Goal: Information Seeking & Learning: Learn about a topic

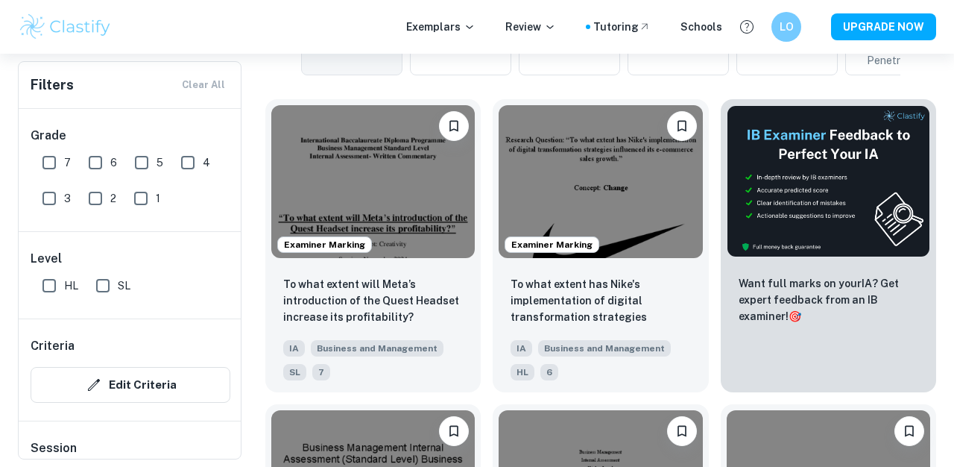
scroll to position [437, 0]
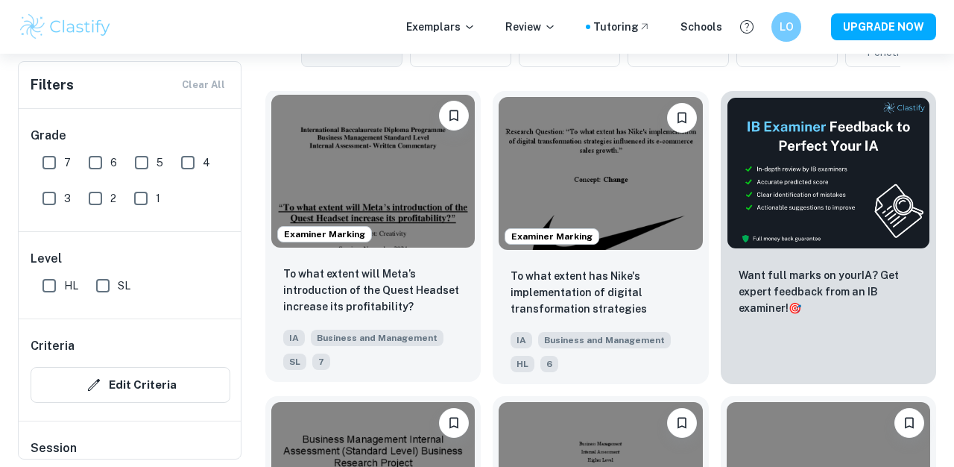
click at [321, 191] on img at bounding box center [372, 171] width 203 height 153
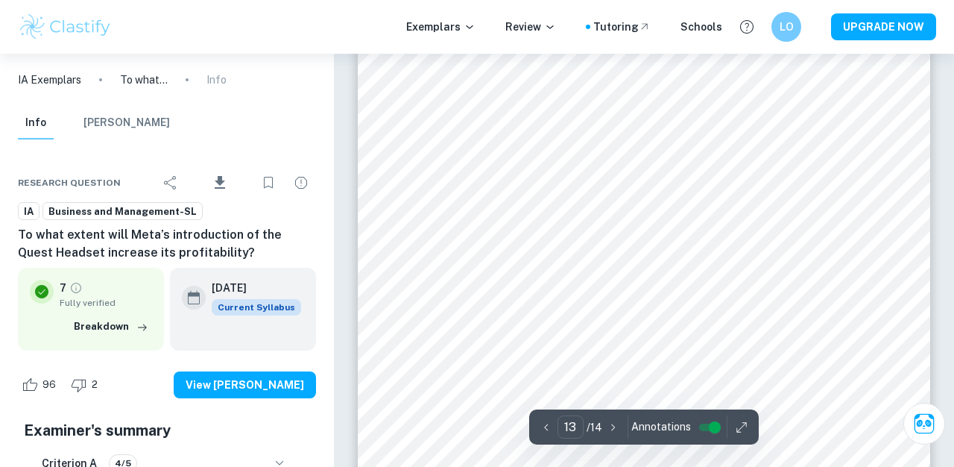
scroll to position [10145, 0]
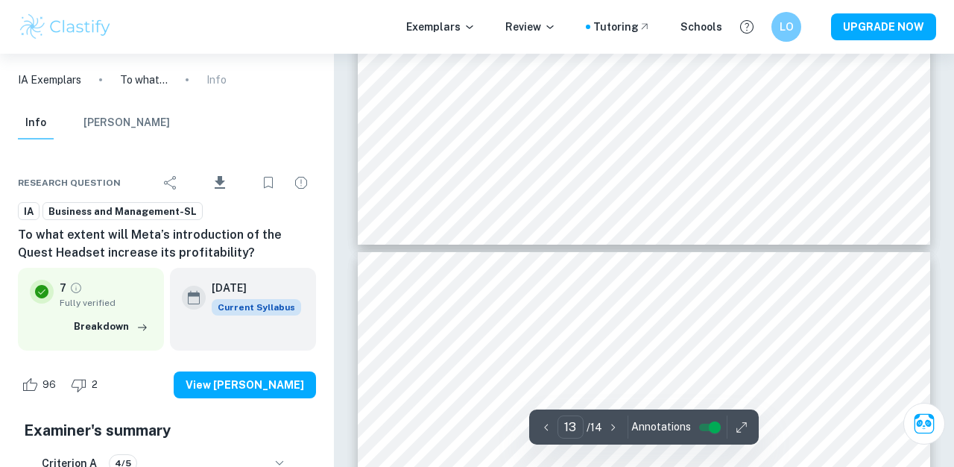
type input "14"
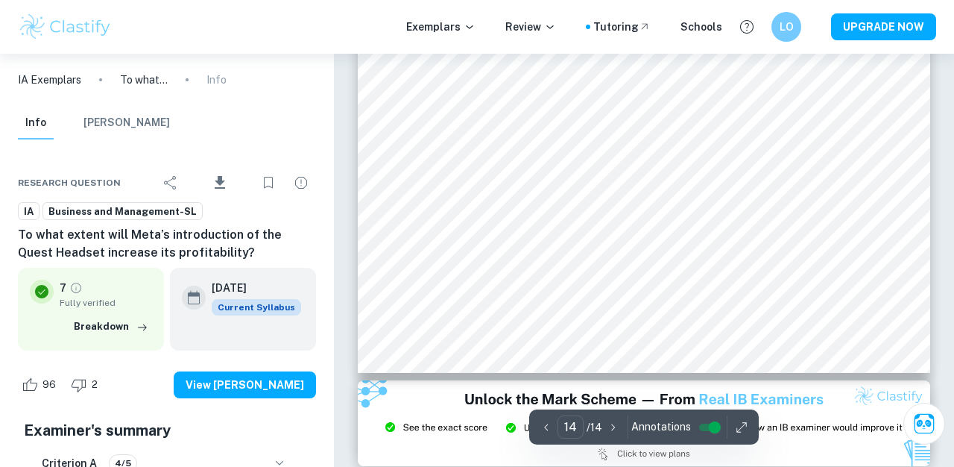
scroll to position [11412, 0]
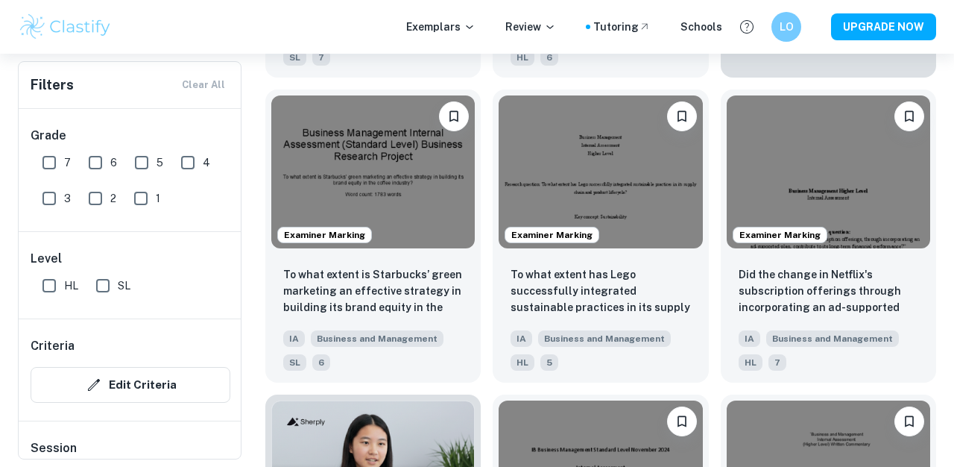
scroll to position [747, 0]
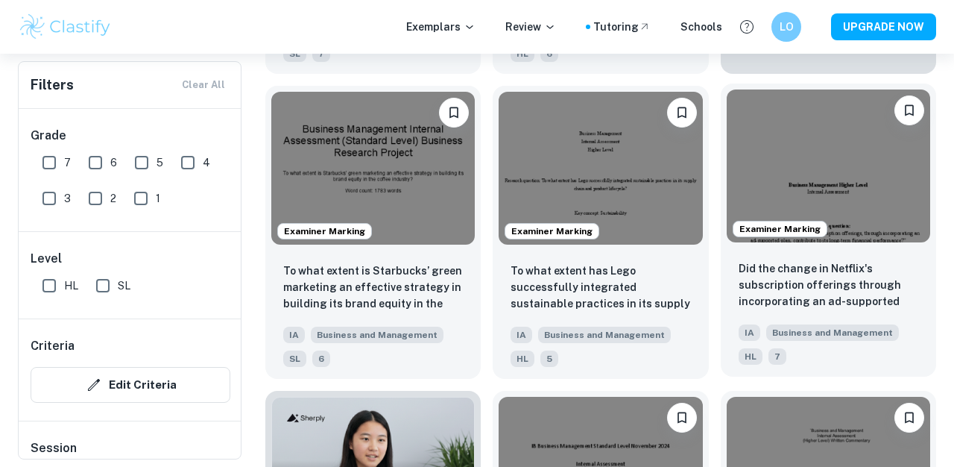
click at [805, 197] on img at bounding box center [828, 165] width 203 height 153
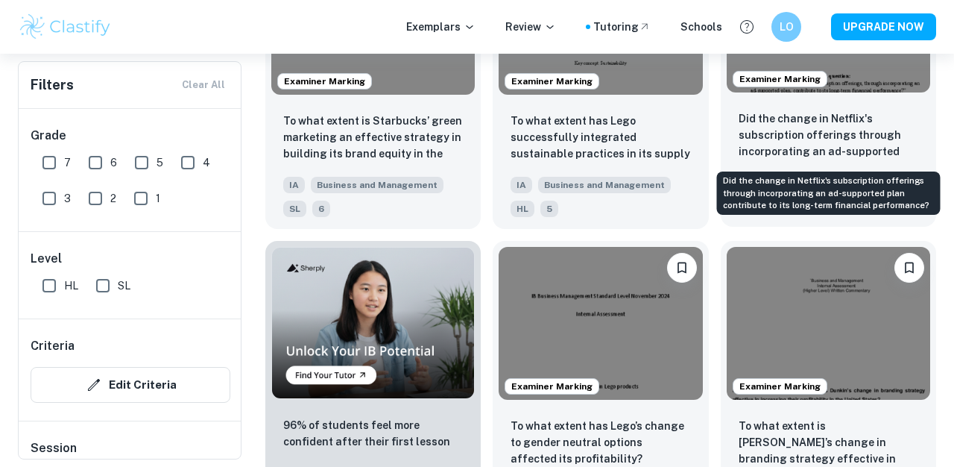
scroll to position [831, 0]
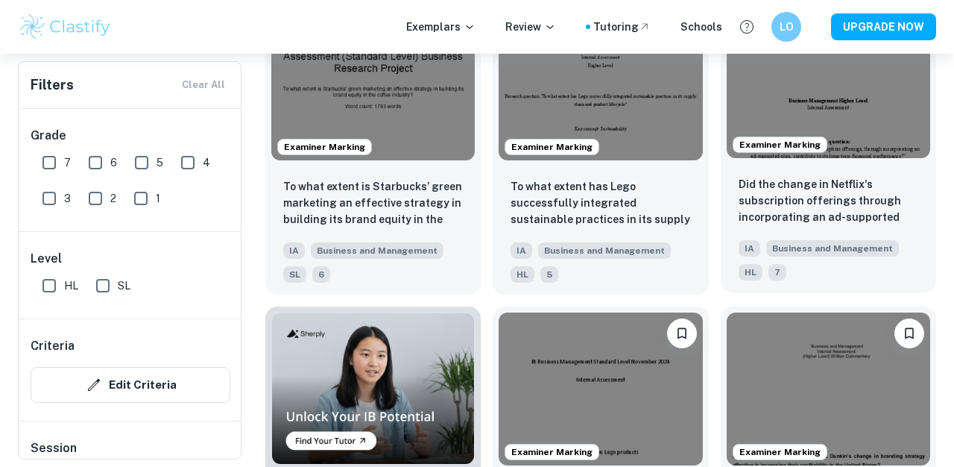
click at [873, 111] on img at bounding box center [828, 81] width 203 height 153
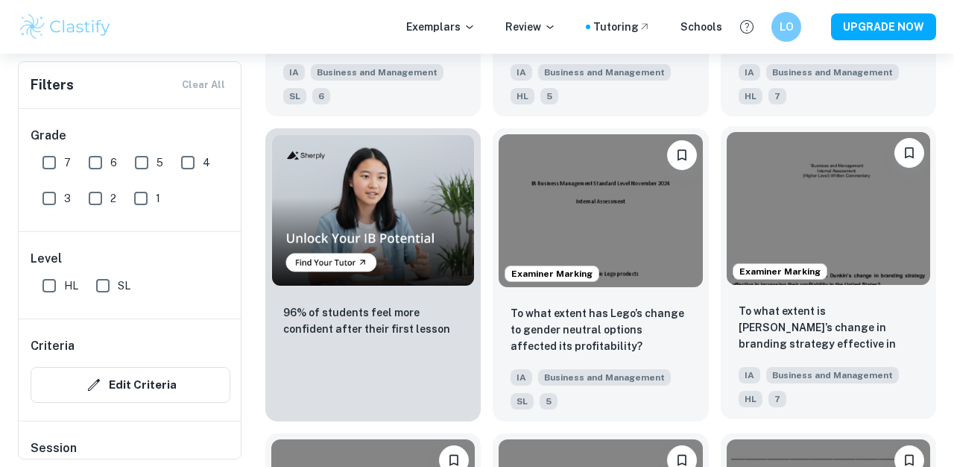
scroll to position [1017, 0]
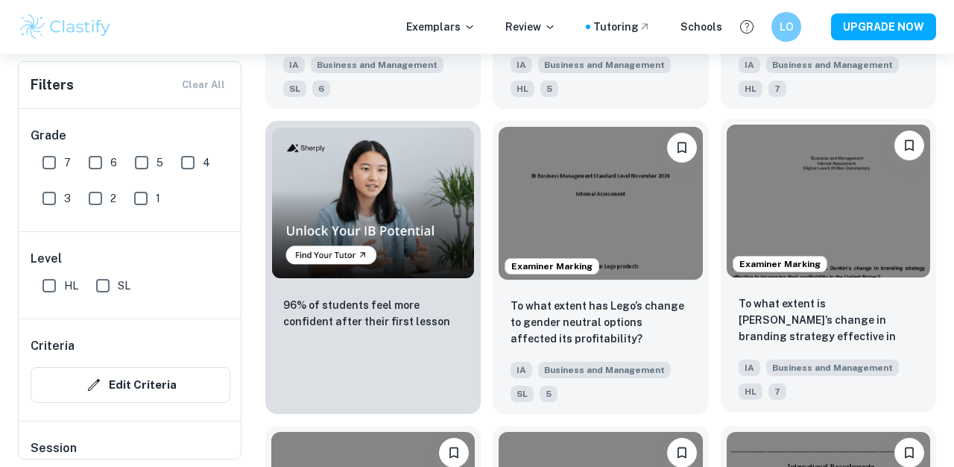
click at [876, 251] on img at bounding box center [828, 200] width 203 height 153
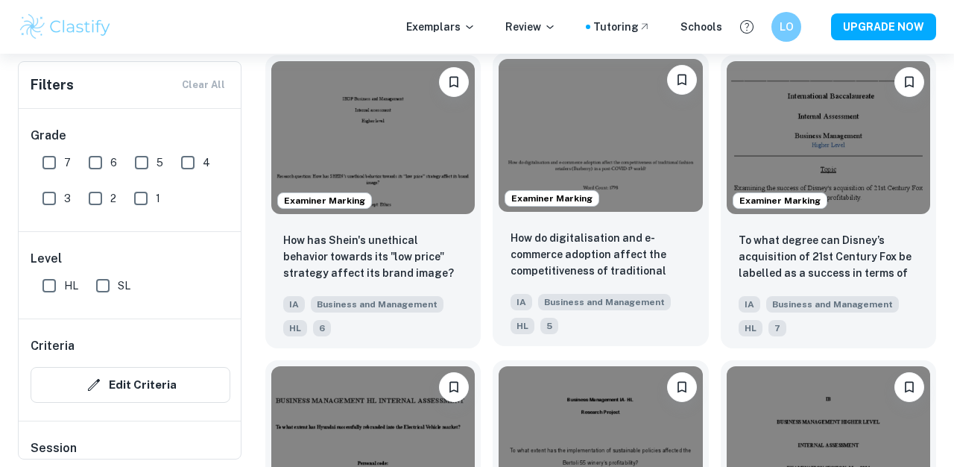
scroll to position [1393, 0]
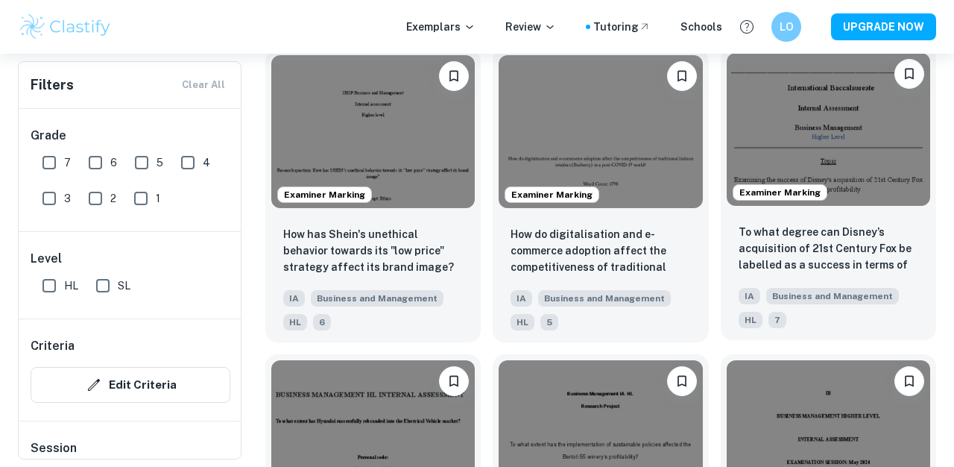
click at [831, 160] on img at bounding box center [828, 129] width 203 height 153
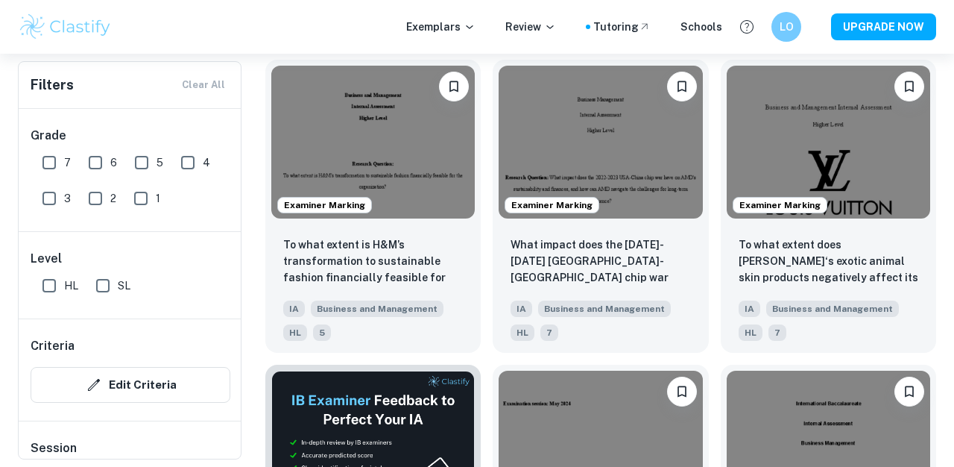
scroll to position [1992, 0]
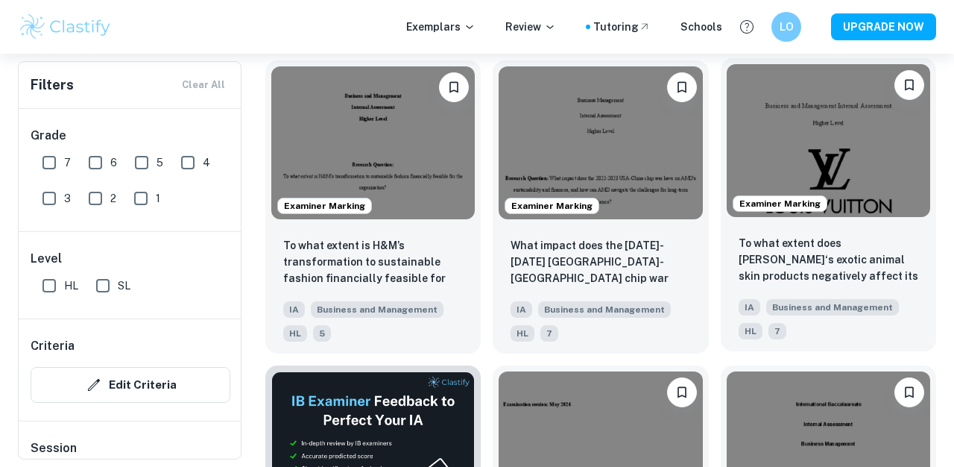
click at [873, 122] on img at bounding box center [828, 140] width 203 height 153
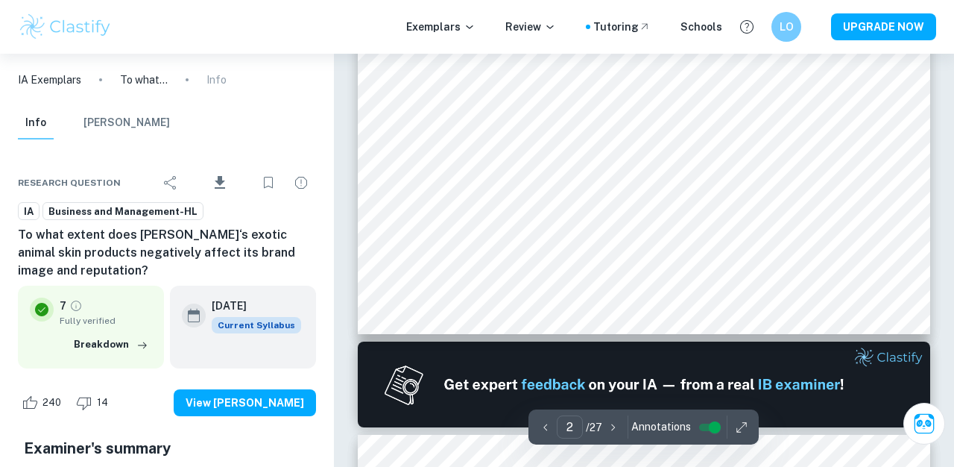
type input "2"
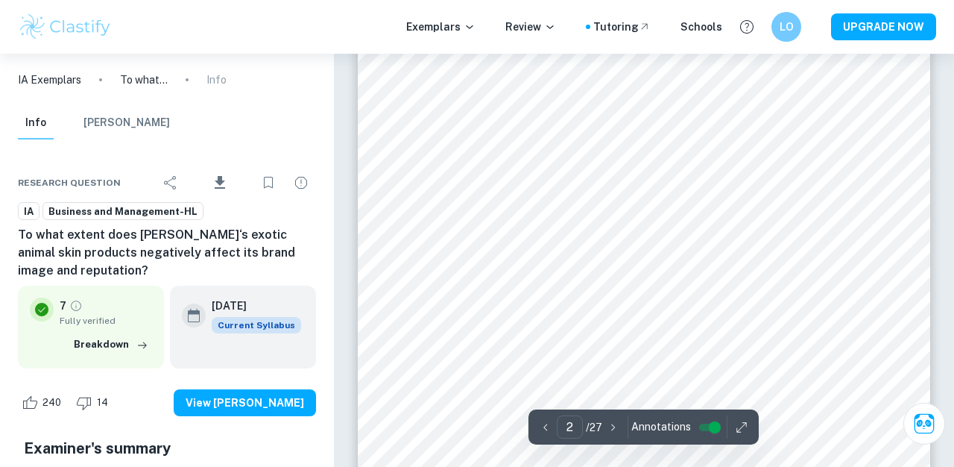
scroll to position [988, 0]
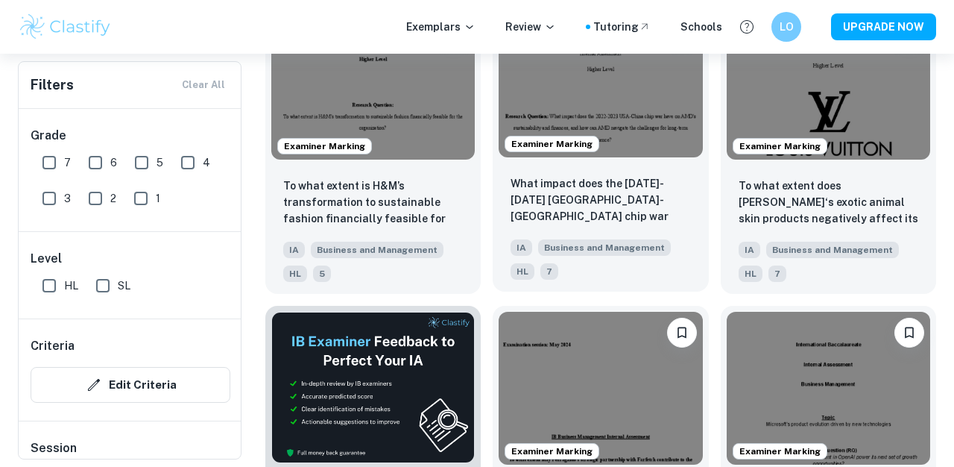
scroll to position [2047, 0]
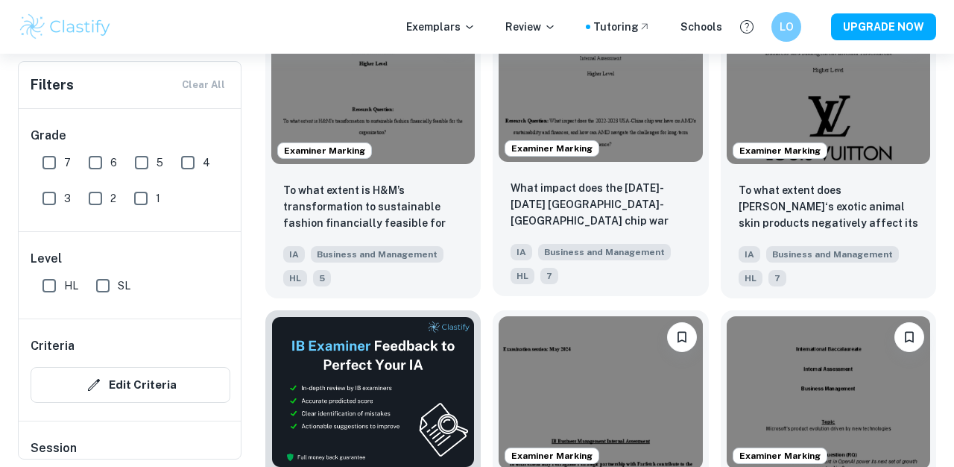
click at [631, 95] on img at bounding box center [600, 85] width 203 height 153
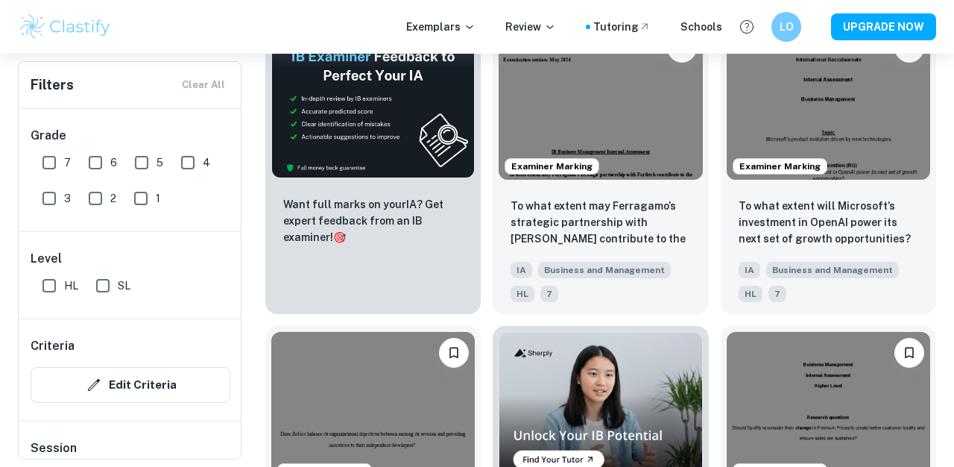
scroll to position [2353, 0]
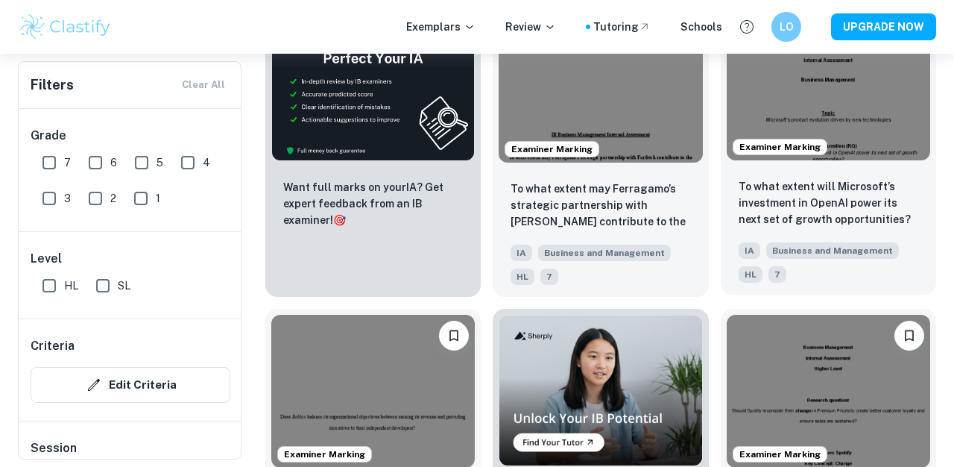
click at [864, 139] on img at bounding box center [828, 83] width 203 height 153
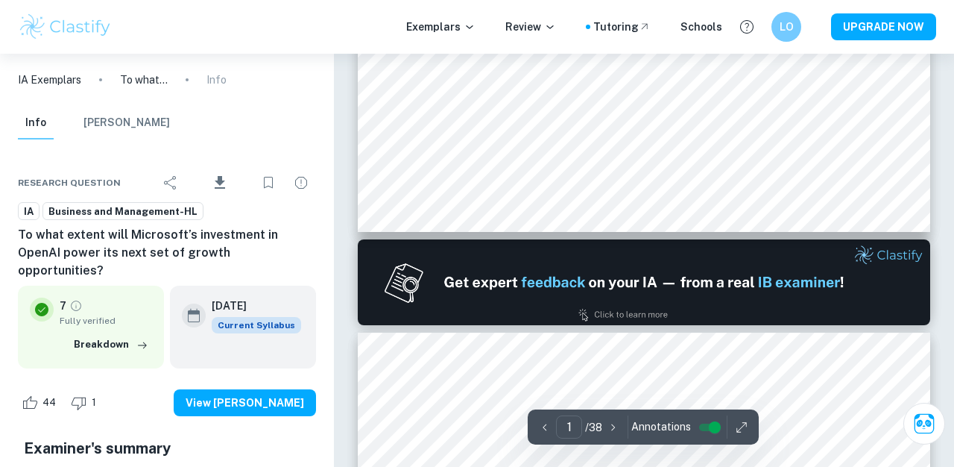
type input "2"
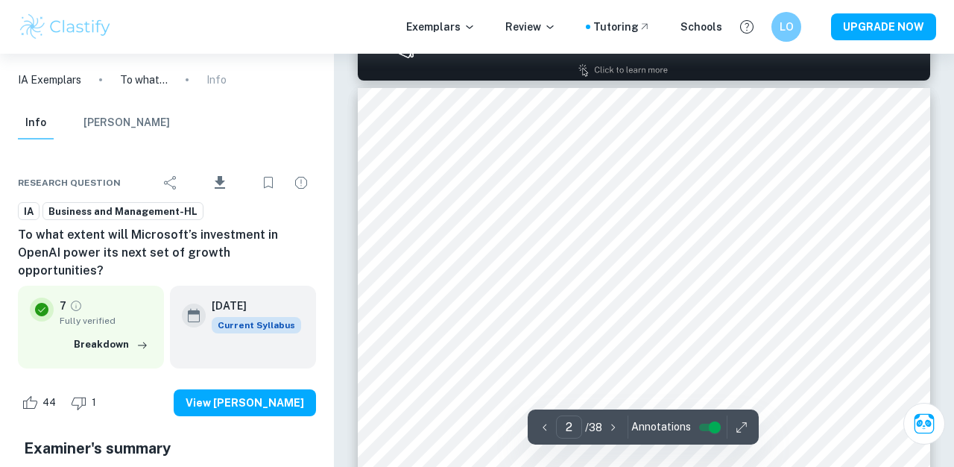
scroll to position [1053, 0]
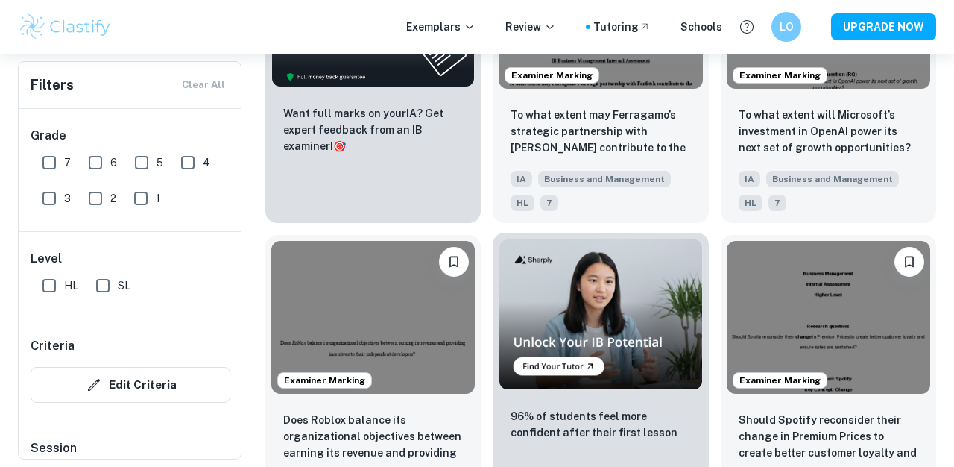
scroll to position [2616, 0]
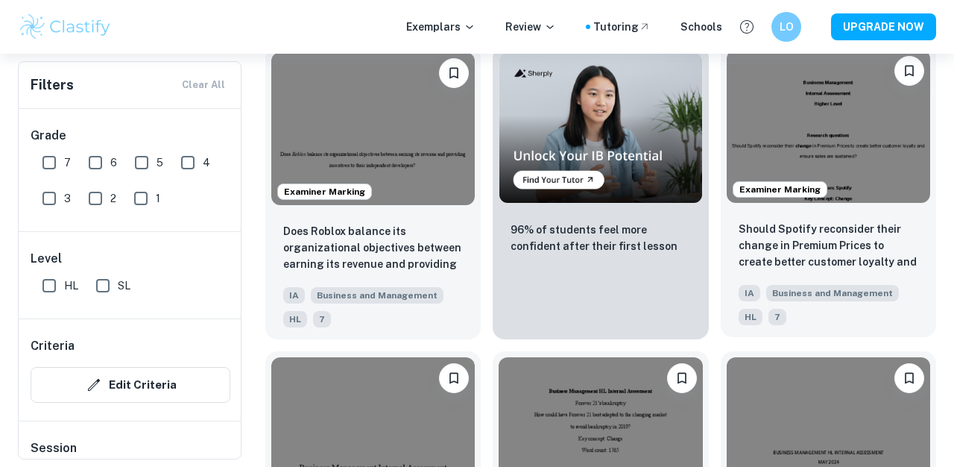
click at [858, 121] on img at bounding box center [828, 126] width 203 height 153
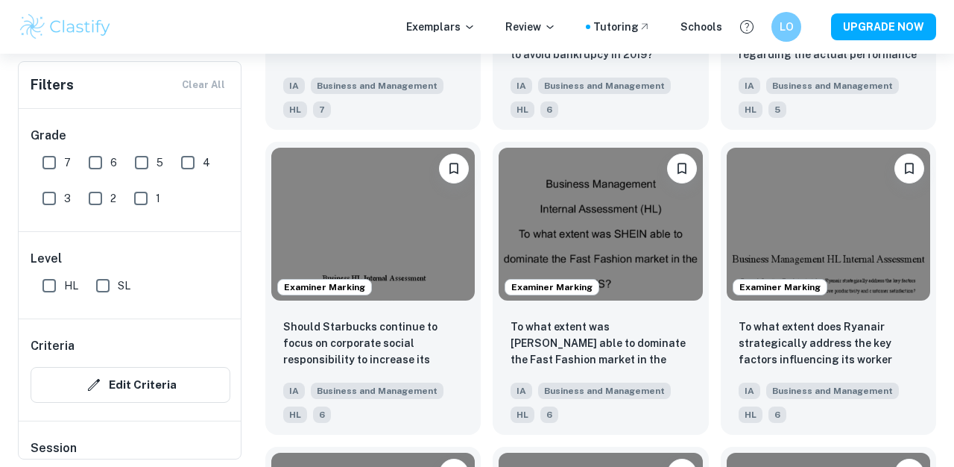
scroll to position [3210, 0]
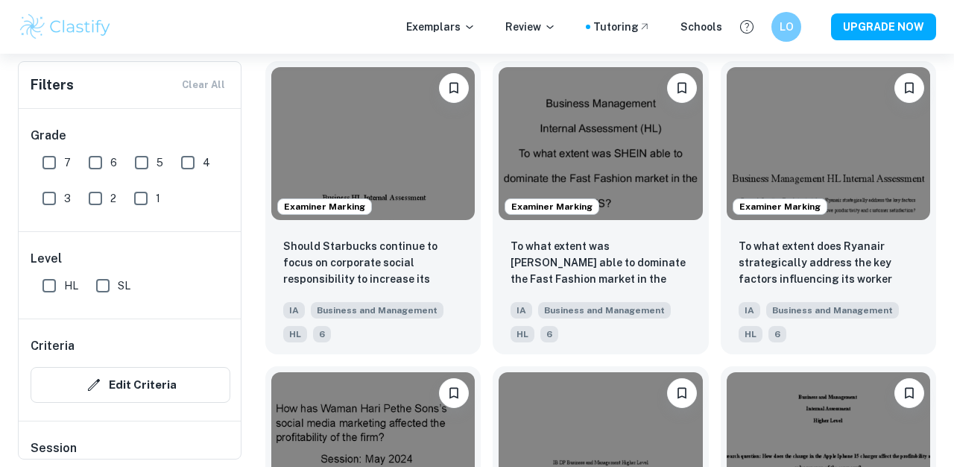
click at [482, 326] on div "Examiner Marking To what extent was [PERSON_NAME] able to dominate the Fast Fas…" at bounding box center [594, 201] width 227 height 305
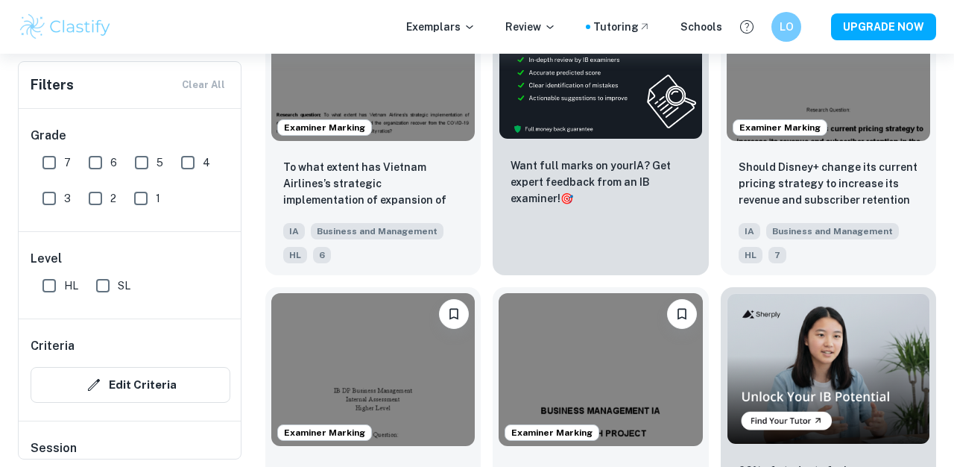
scroll to position [3900, 0]
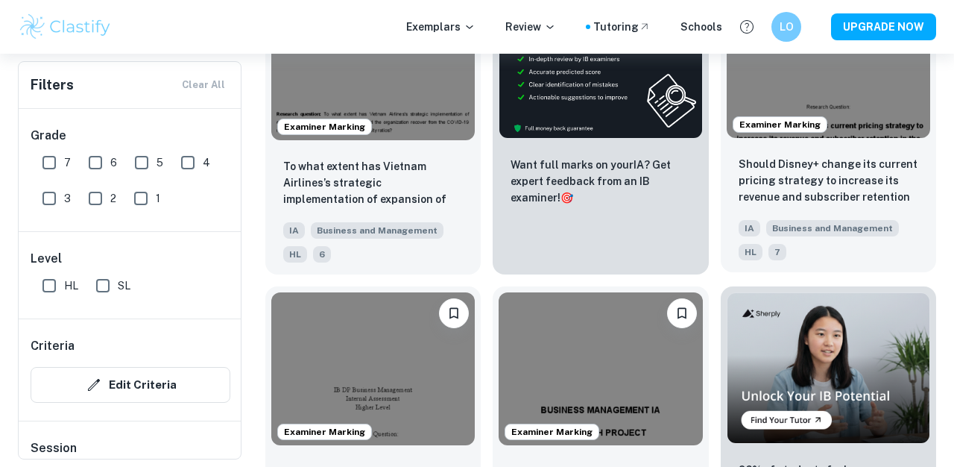
click at [875, 117] on img at bounding box center [828, 61] width 203 height 153
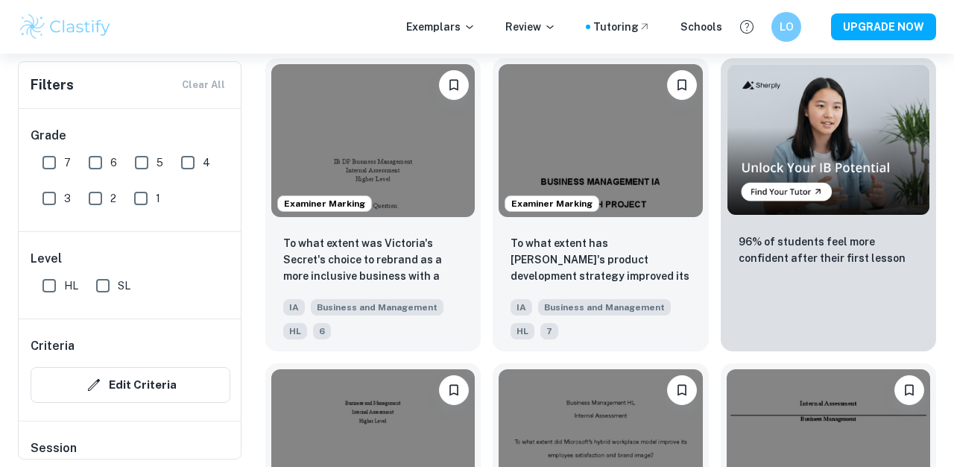
scroll to position [4146, 0]
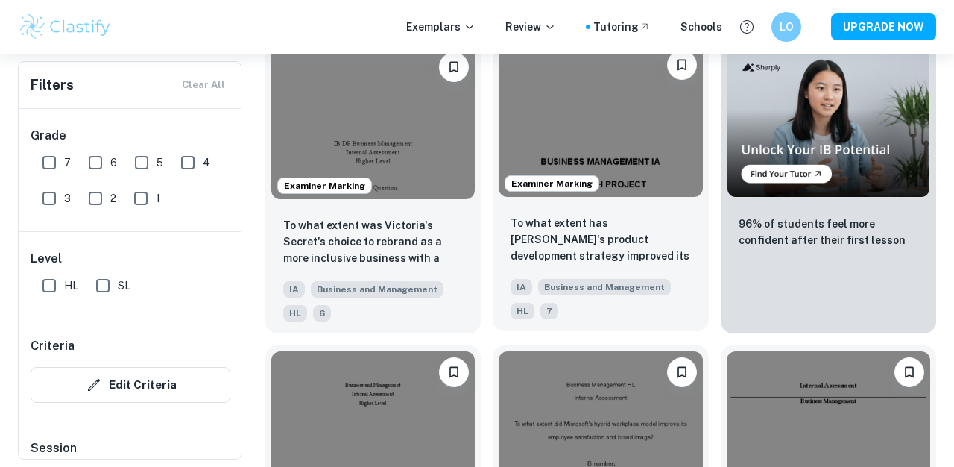
click at [602, 139] on img at bounding box center [600, 120] width 203 height 153
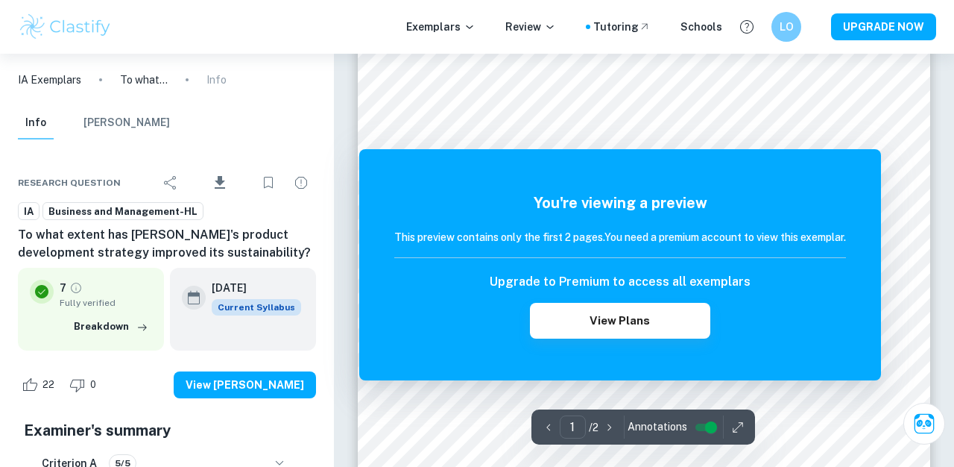
scroll to position [72, 0]
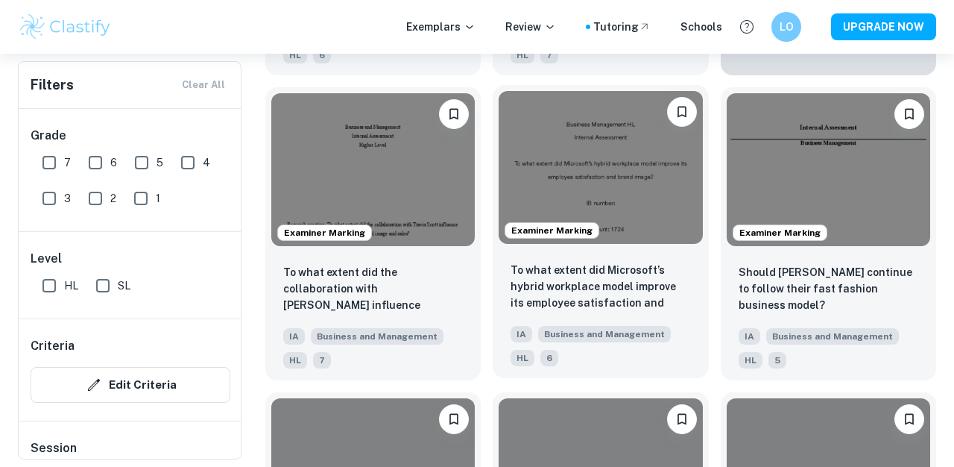
scroll to position [4404, 0]
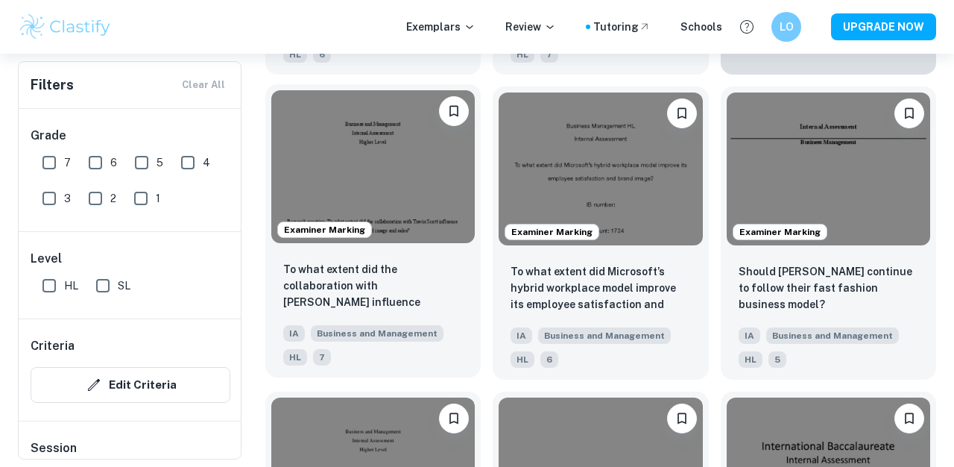
click at [412, 194] on img at bounding box center [372, 166] width 203 height 153
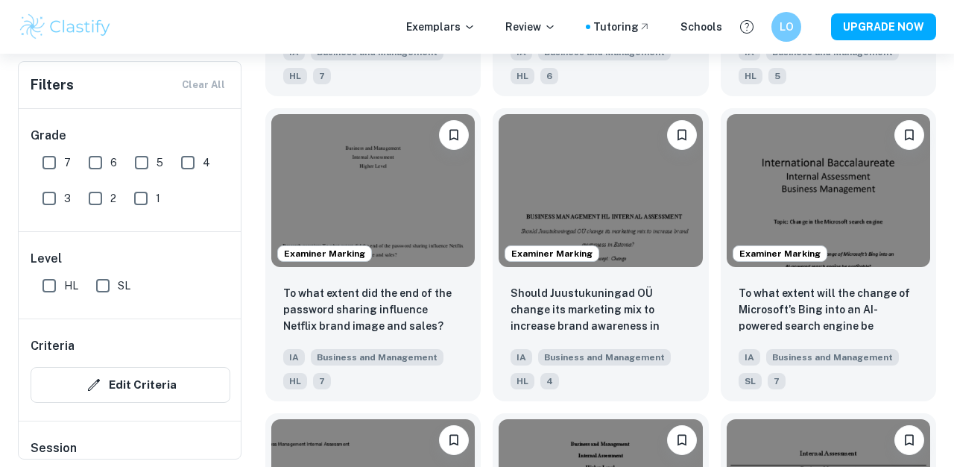
scroll to position [4714, 0]
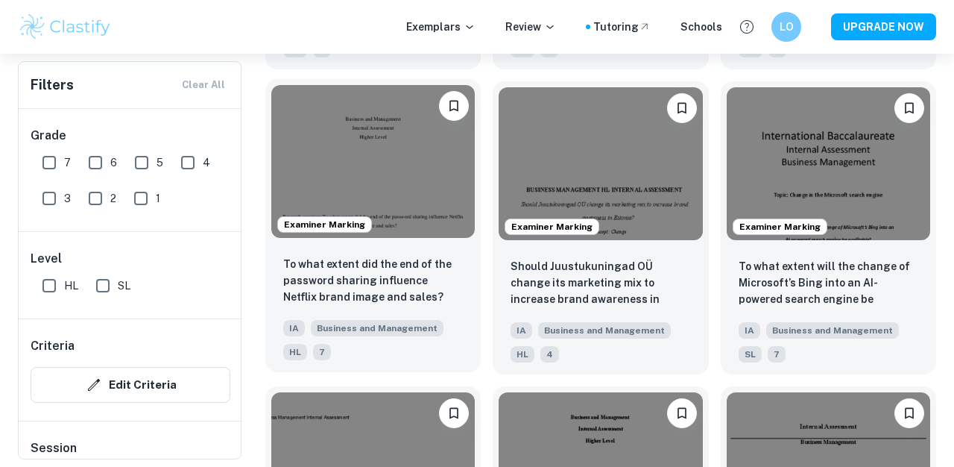
click at [420, 201] on img at bounding box center [372, 161] width 203 height 153
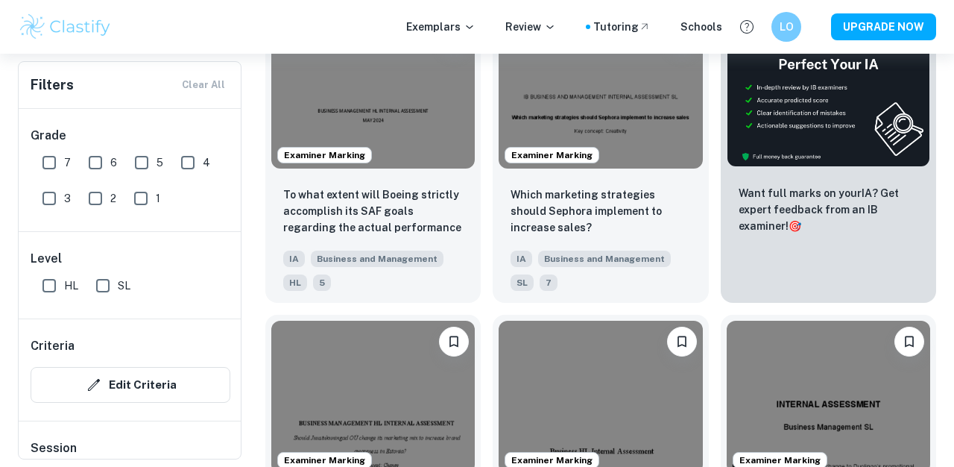
scroll to position [5394, 0]
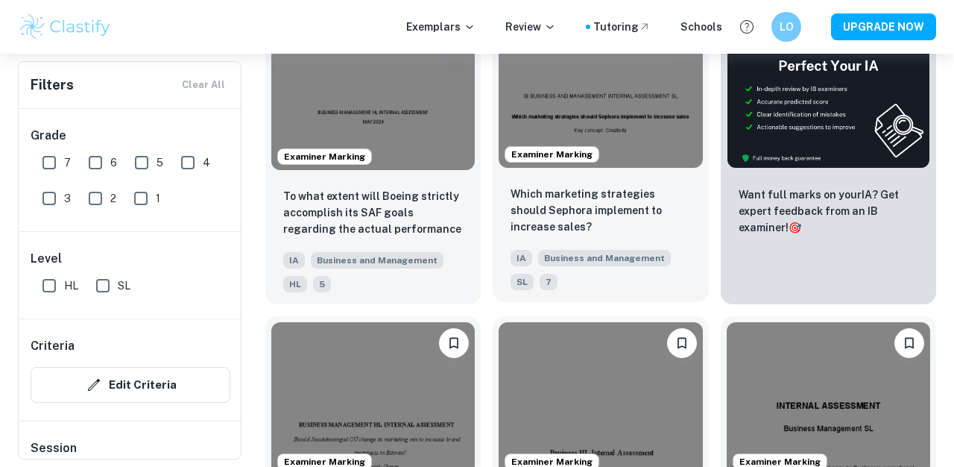
click at [621, 155] on img at bounding box center [600, 91] width 203 height 153
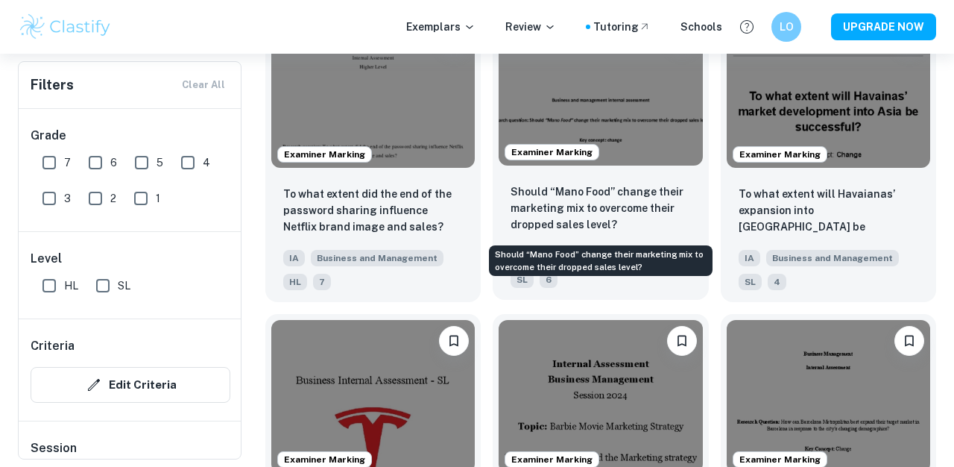
scroll to position [6788, 0]
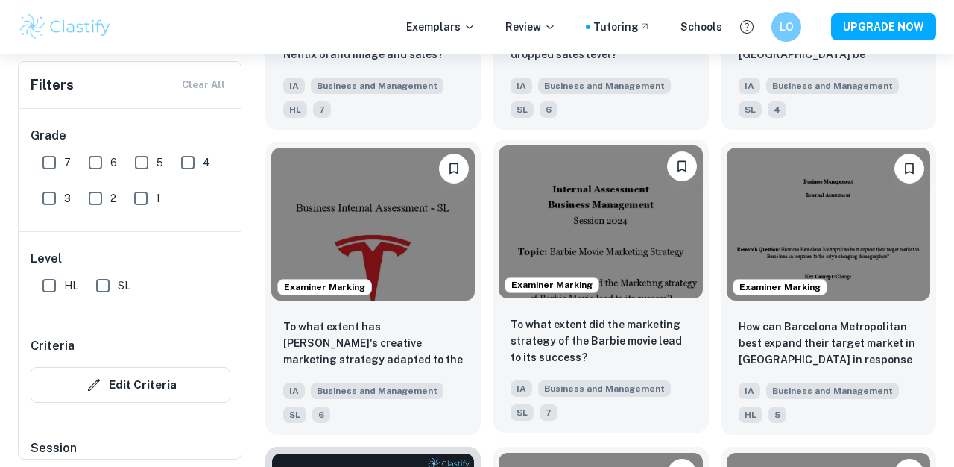
click at [606, 221] on img at bounding box center [600, 221] width 203 height 153
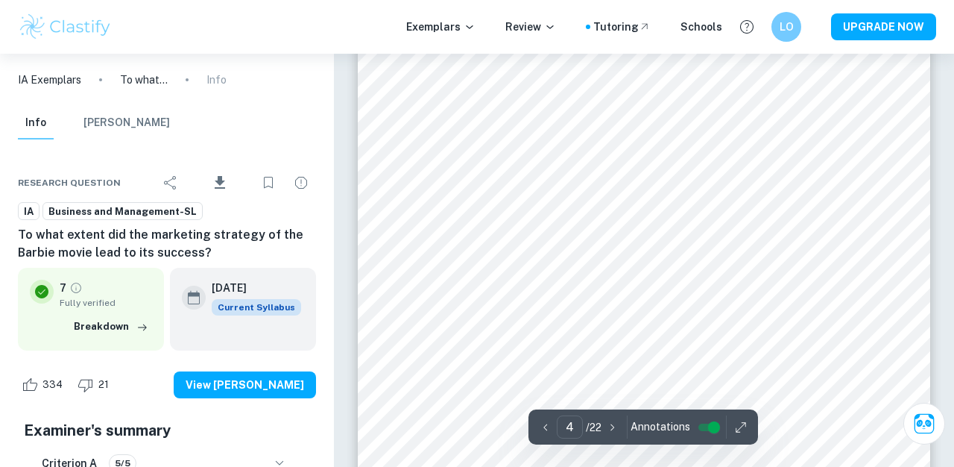
scroll to position [2717, 0]
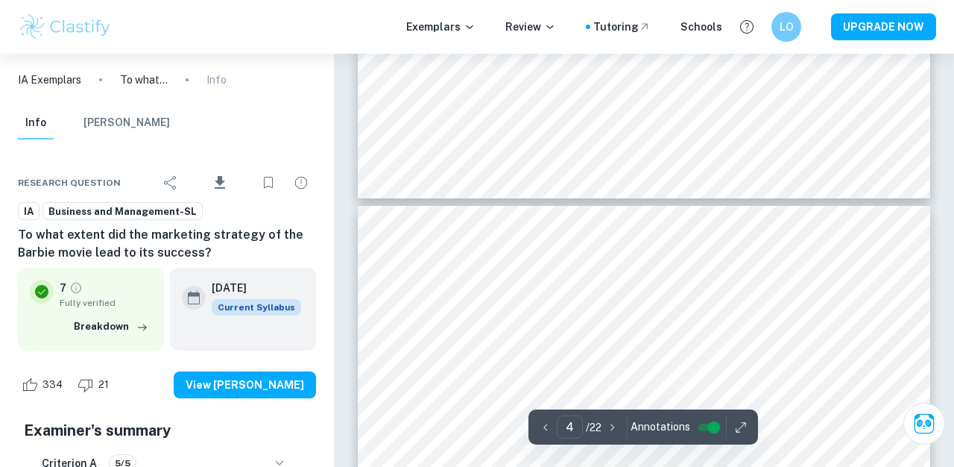
type input "5"
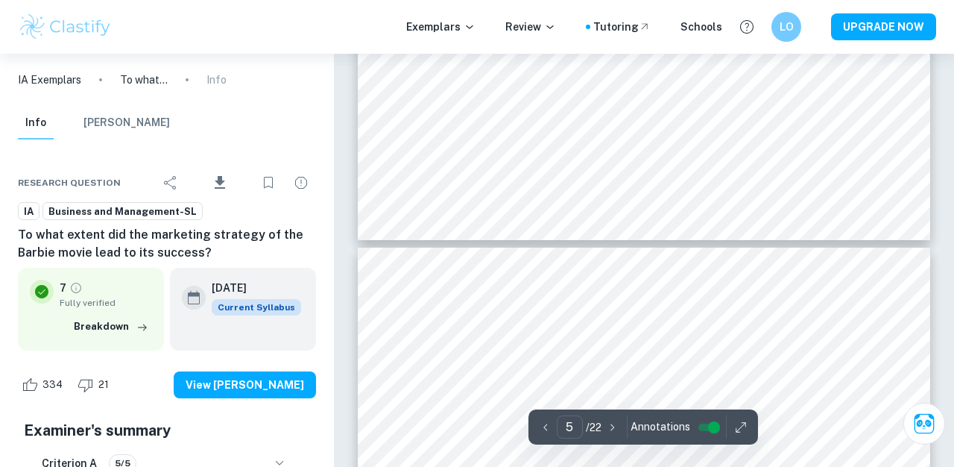
scroll to position [3751, 0]
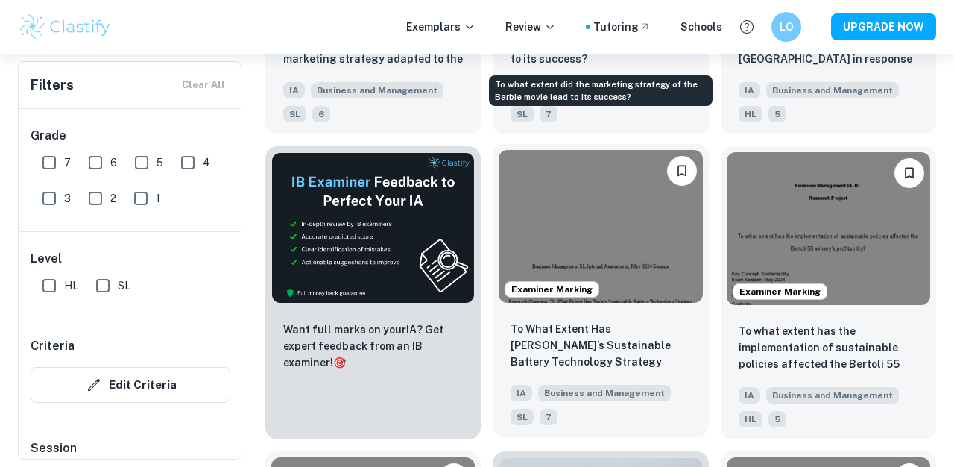
scroll to position [7094, 0]
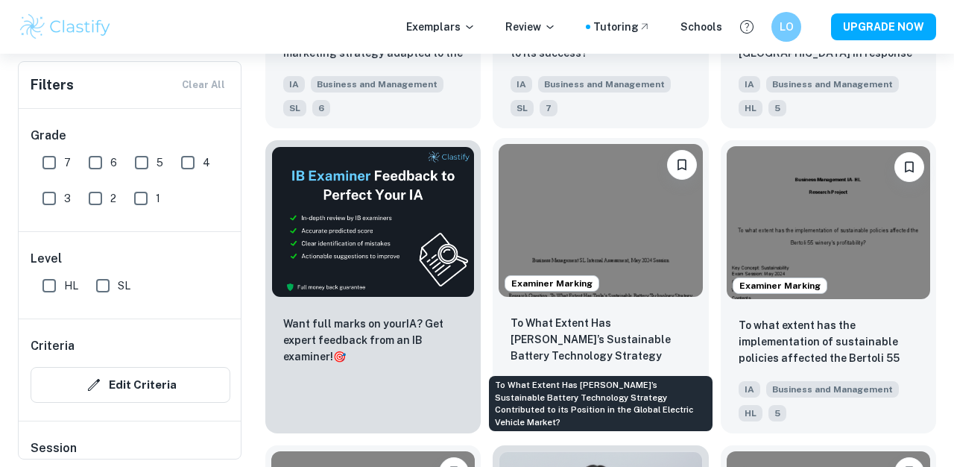
click at [660, 329] on p "To What Extent Has [PERSON_NAME]’s Sustainable Battery Technology Strategy Cont…" at bounding box center [601, 340] width 180 height 51
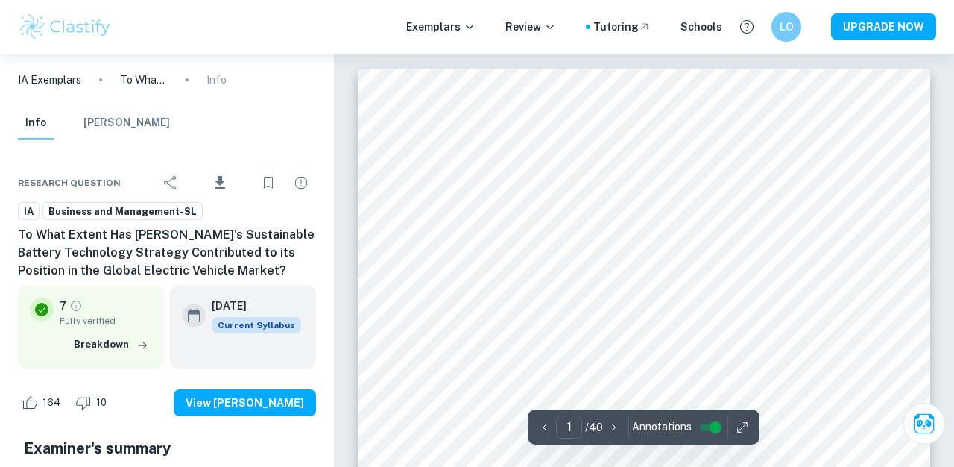
type input "1"
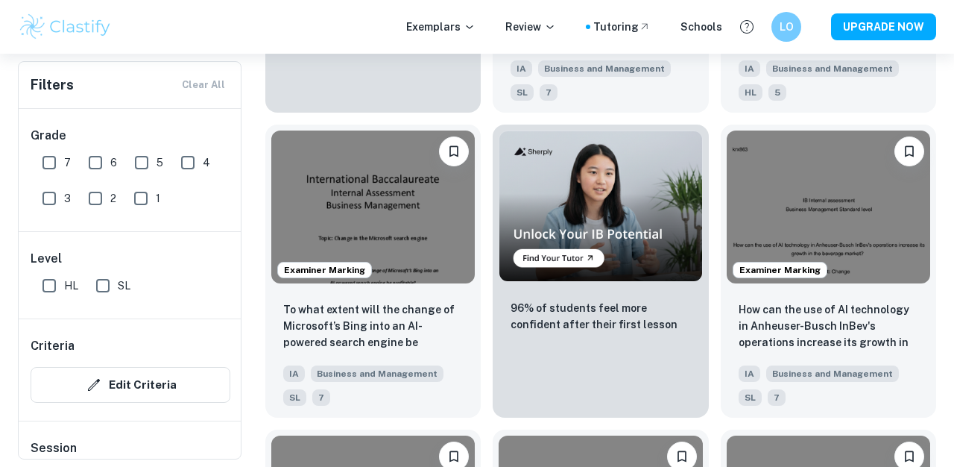
scroll to position [7427, 0]
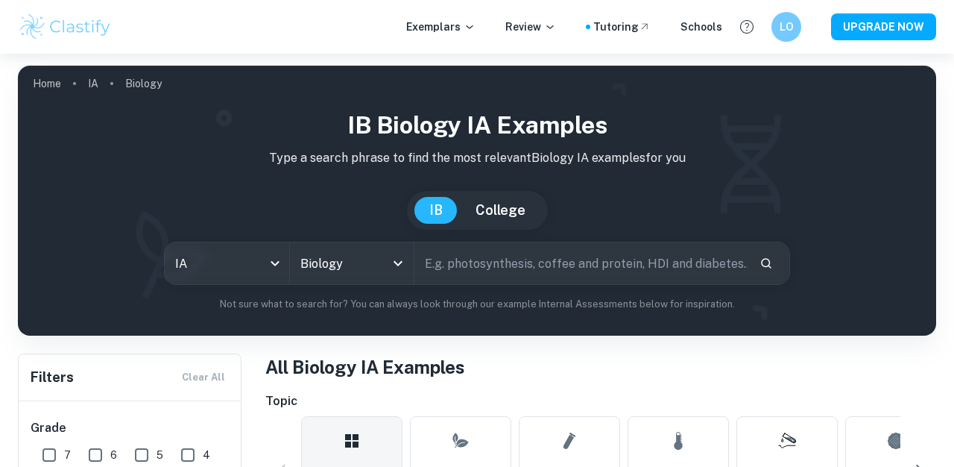
click at [468, 259] on input "text" at bounding box center [580, 263] width 333 height 42
type input "fermentation"
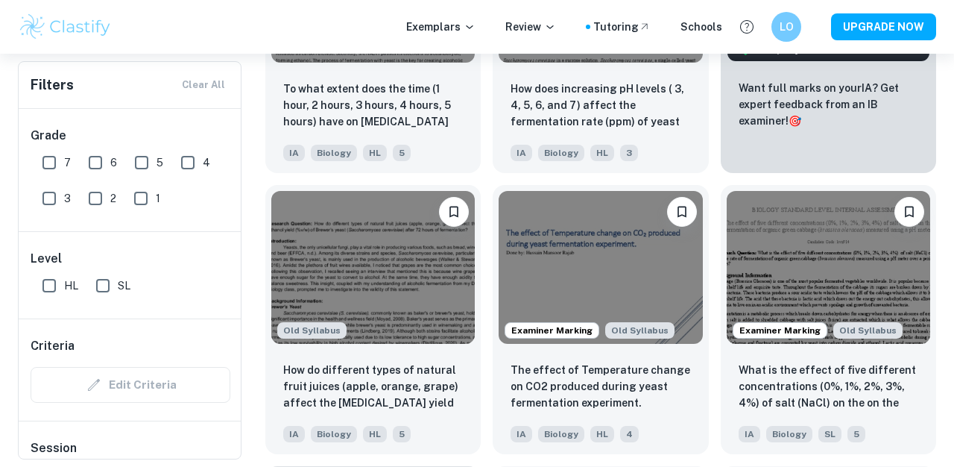
scroll to position [640, 0]
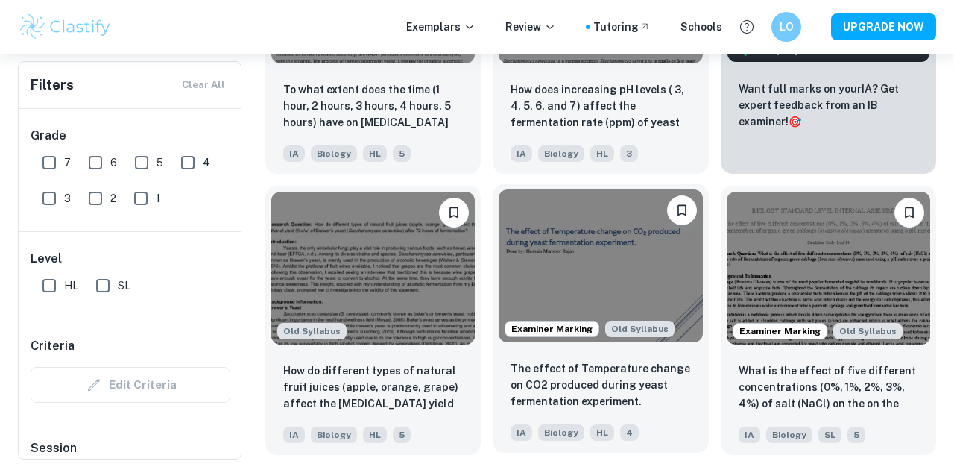
click at [564, 275] on img at bounding box center [600, 265] width 203 height 153
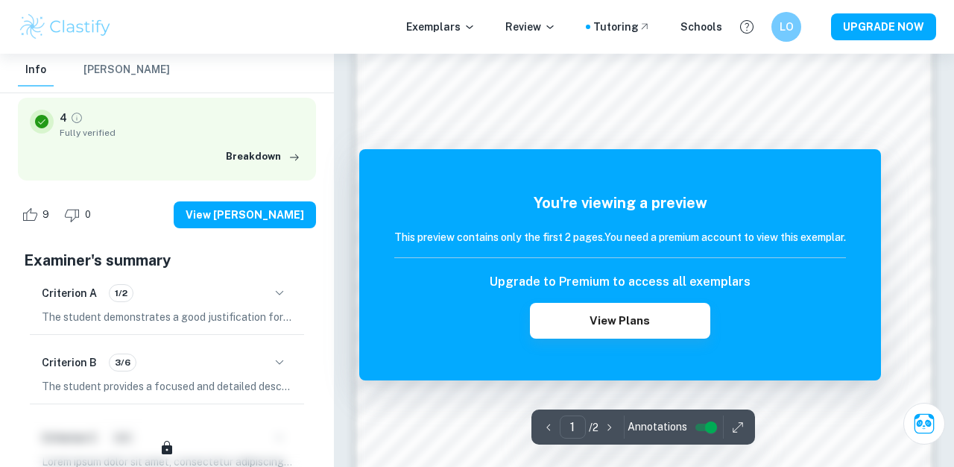
scroll to position [1048, 0]
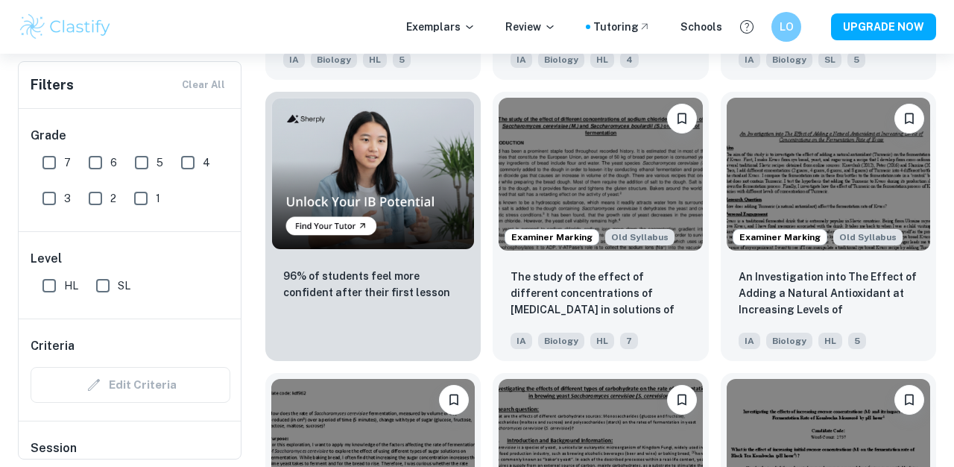
scroll to position [1010, 0]
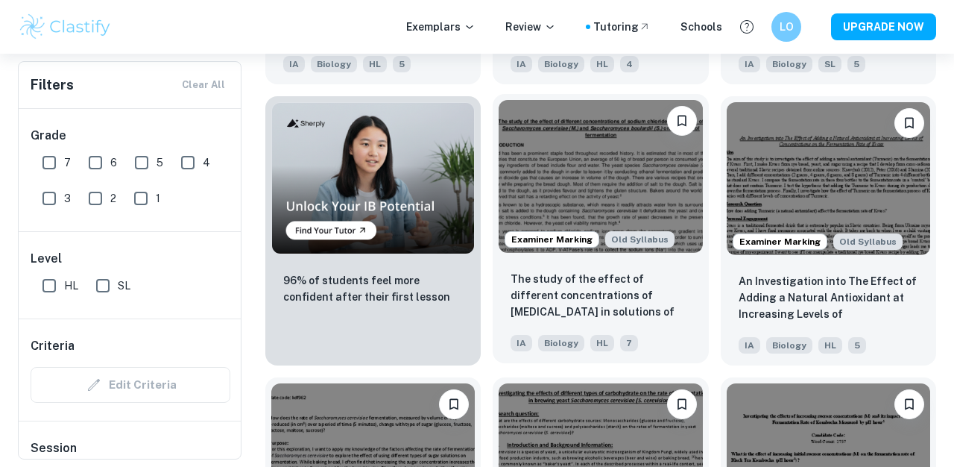
click at [613, 186] on img at bounding box center [600, 176] width 203 height 153
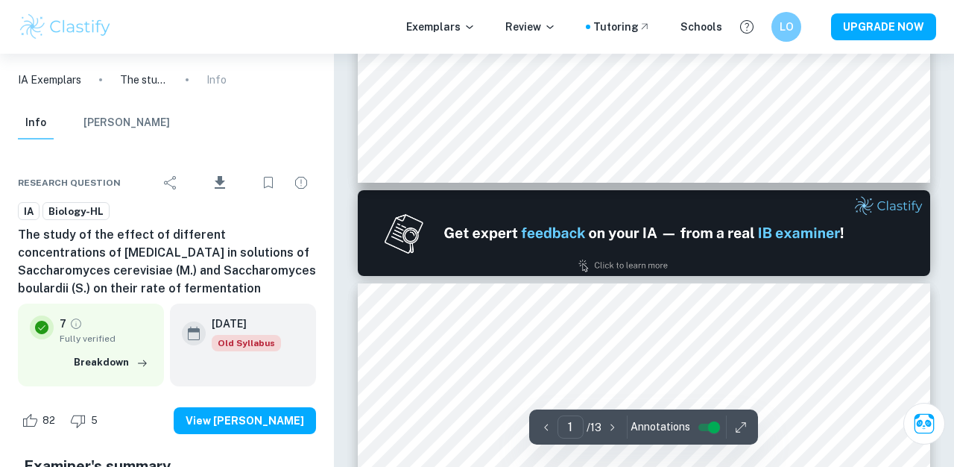
type input "2"
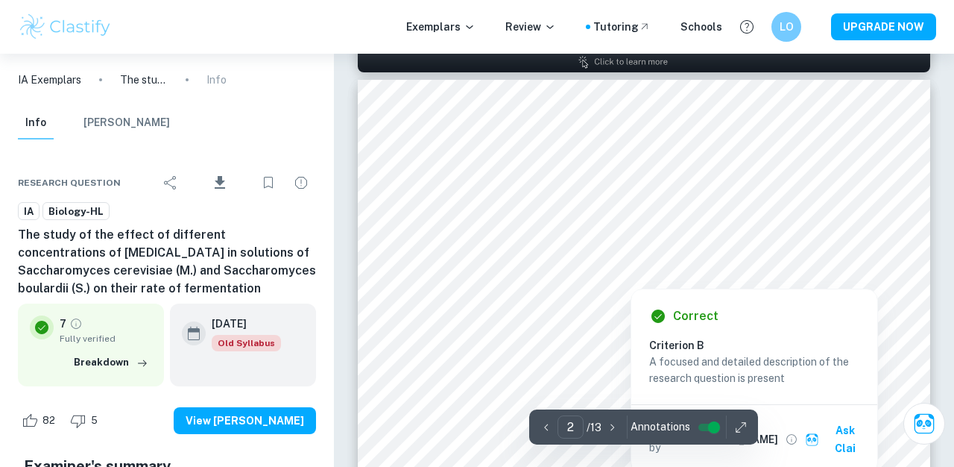
scroll to position [906, 0]
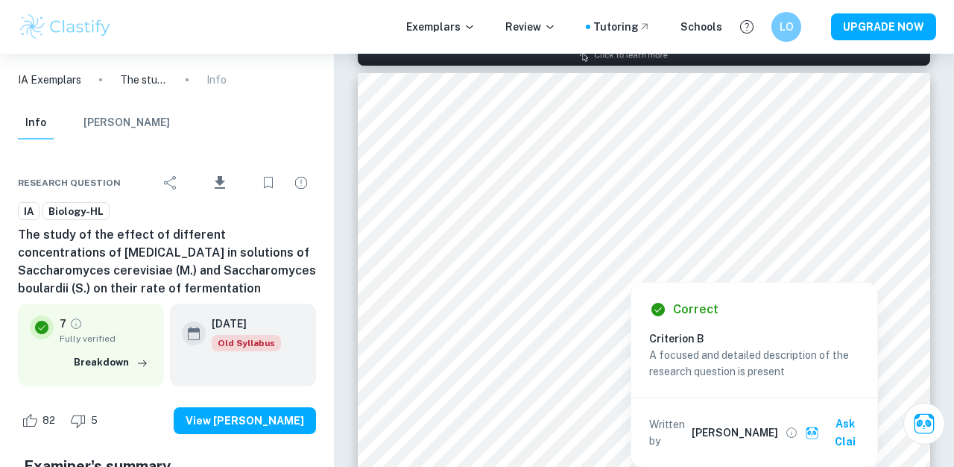
click at [869, 239] on div at bounding box center [644, 244] width 507 height 18
drag, startPoint x: 587, startPoint y: 306, endPoint x: 846, endPoint y: 219, distance: 273.0
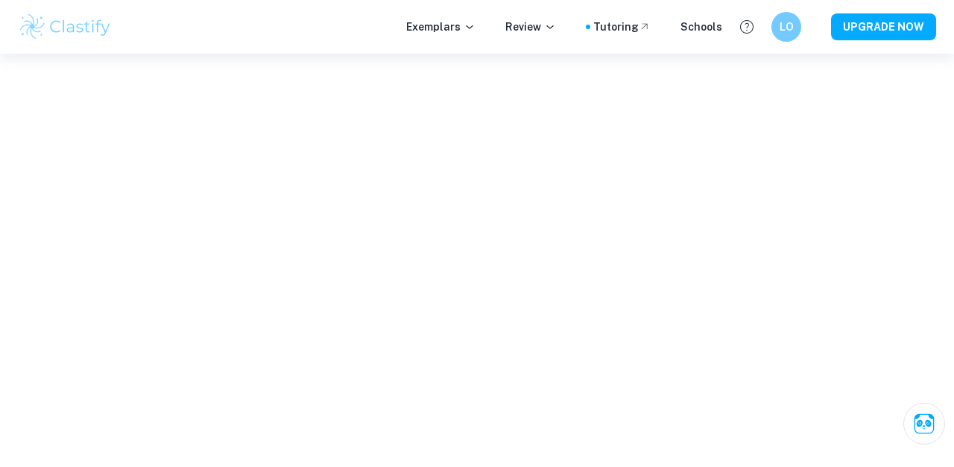
scroll to position [985, 0]
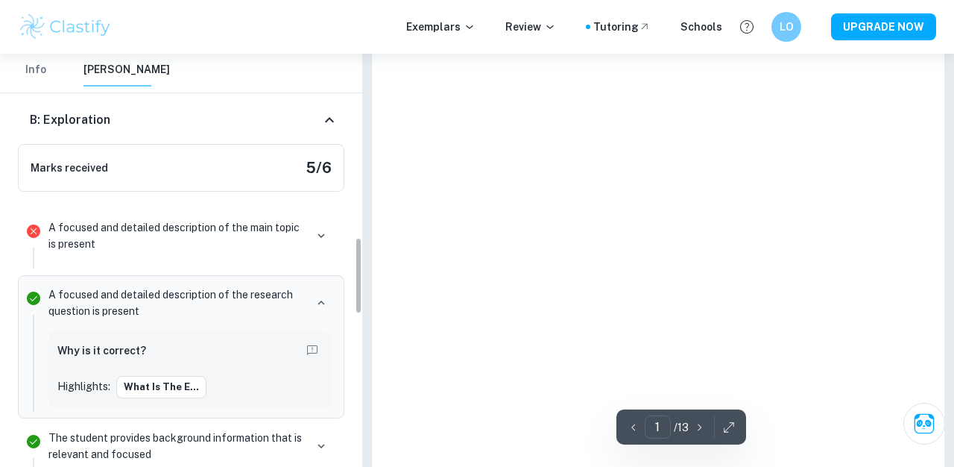
type input "2"
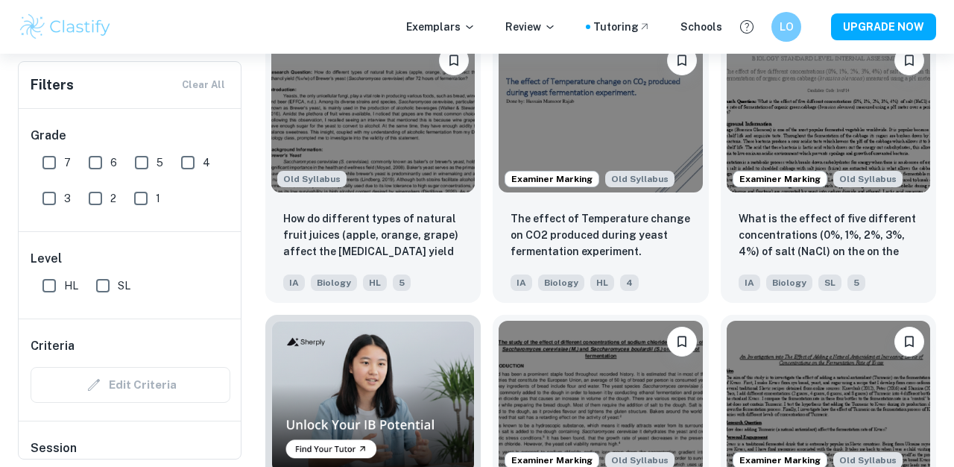
scroll to position [81, 0]
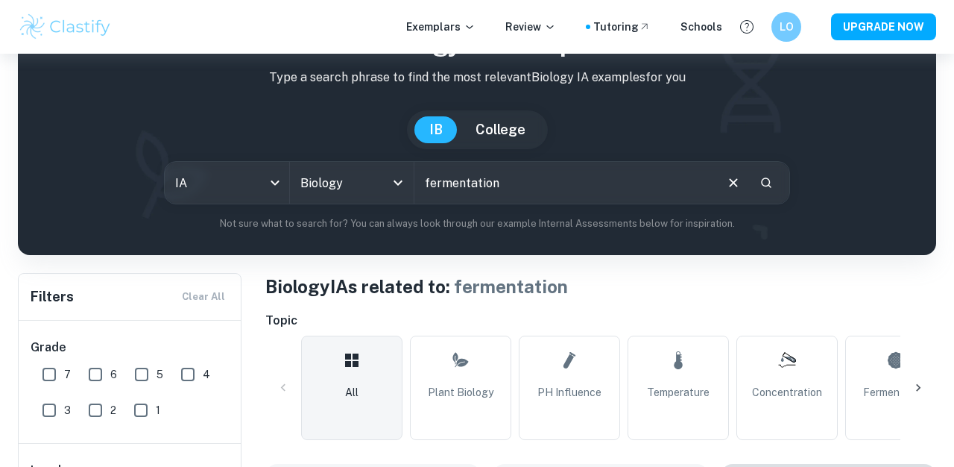
click at [489, 193] on input "fermentation" at bounding box center [563, 183] width 299 height 42
type input "osmosis"
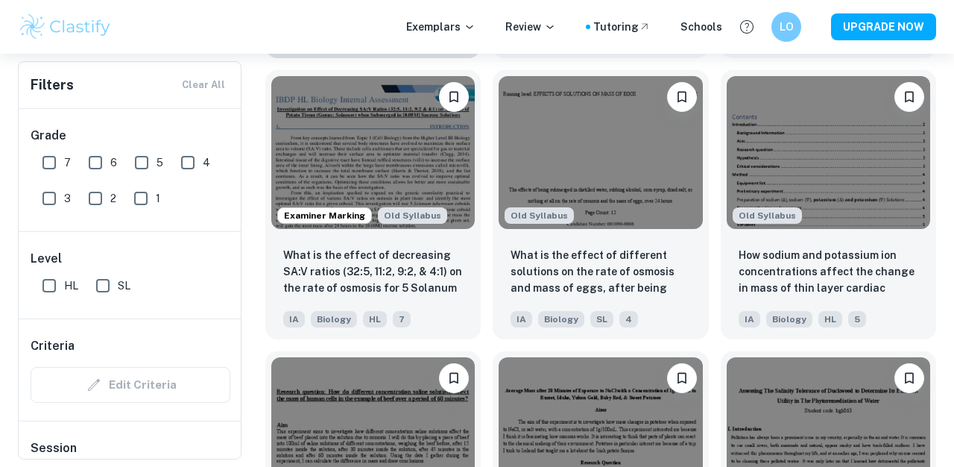
scroll to position [1313, 0]
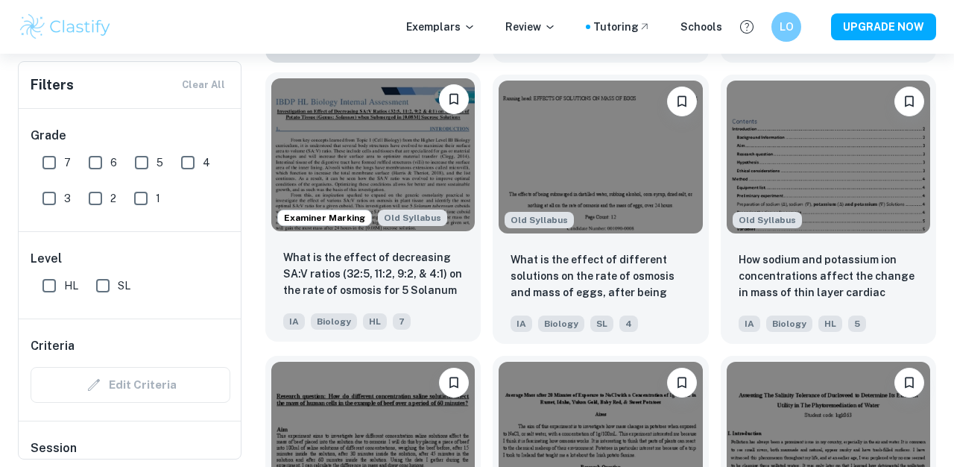
click at [400, 139] on img at bounding box center [372, 154] width 203 height 153
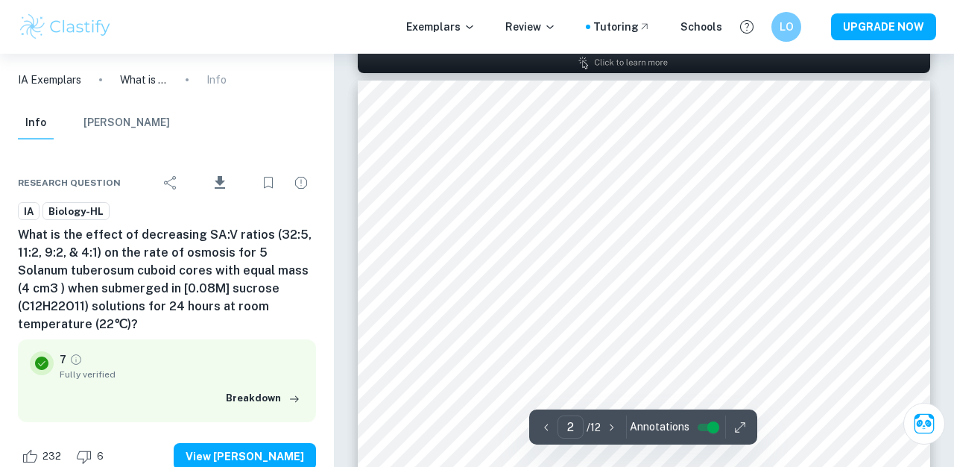
scroll to position [837, 0]
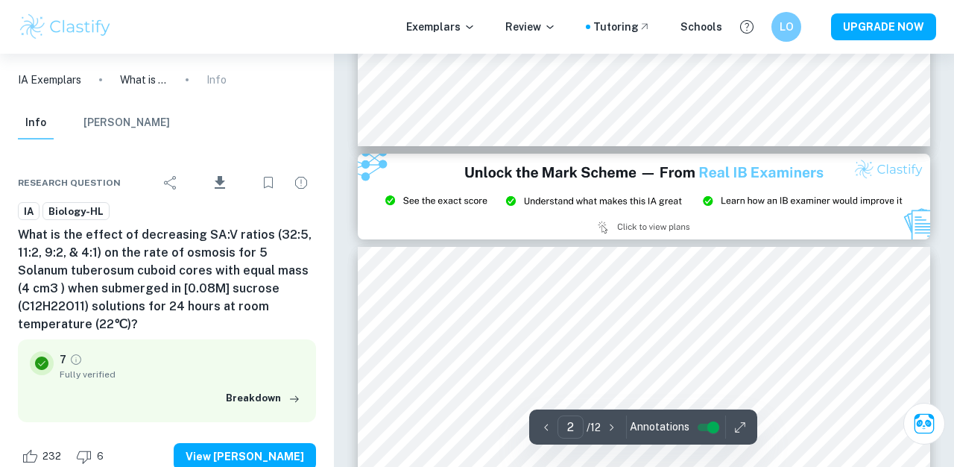
type input "3"
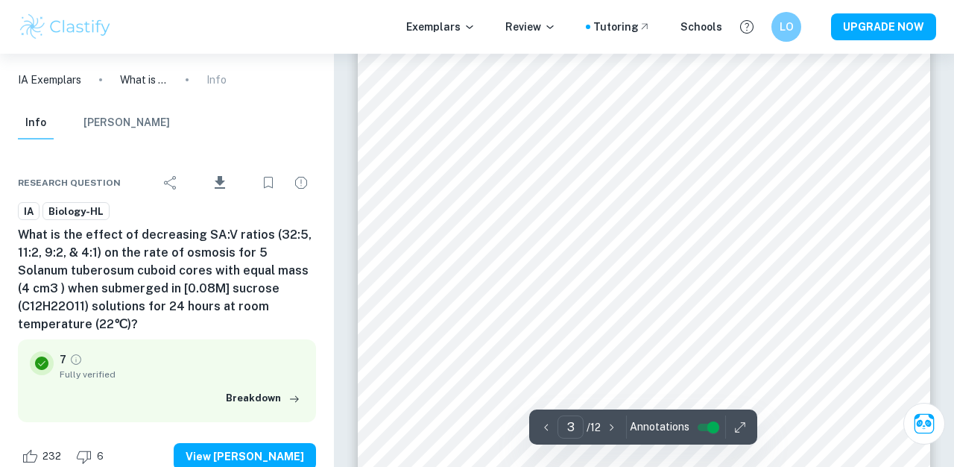
scroll to position [1886, 0]
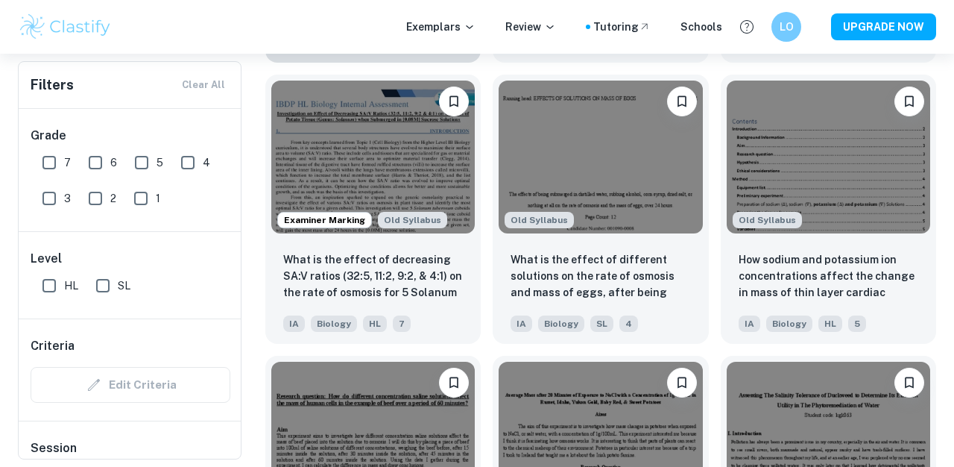
scroll to position [1930, 0]
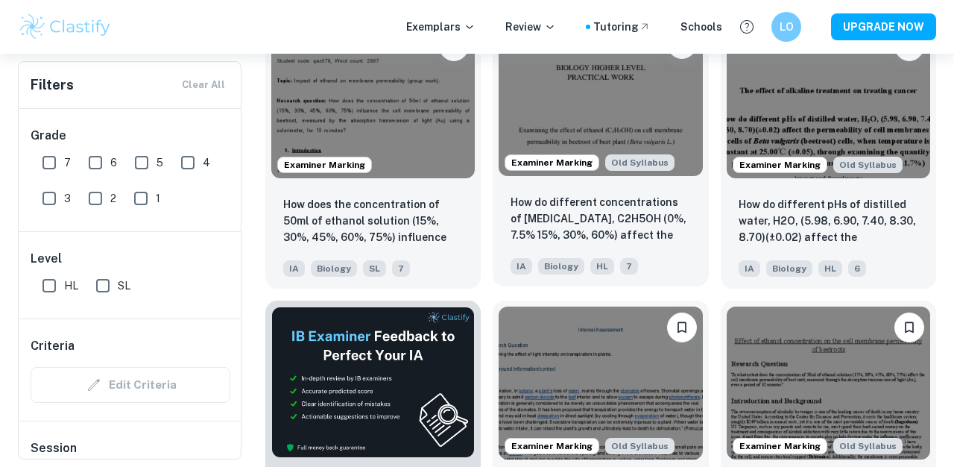
click at [616, 112] on img at bounding box center [600, 99] width 203 height 153
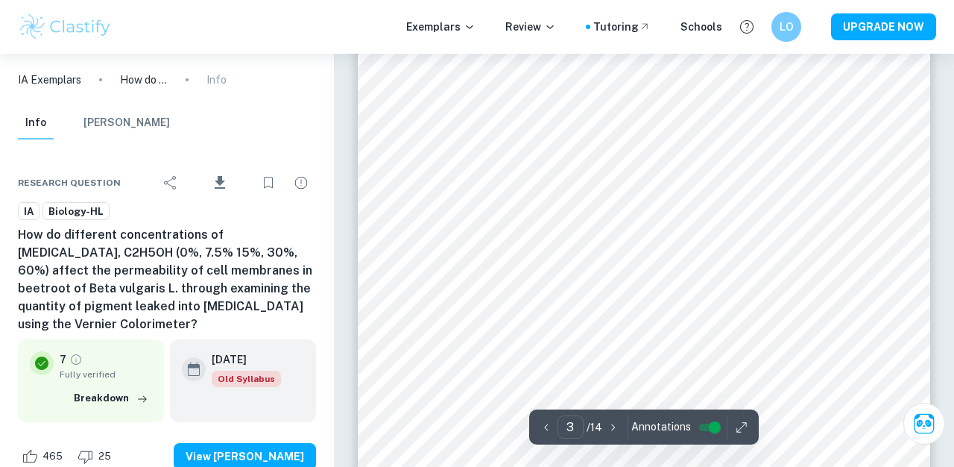
scroll to position [1732, 0]
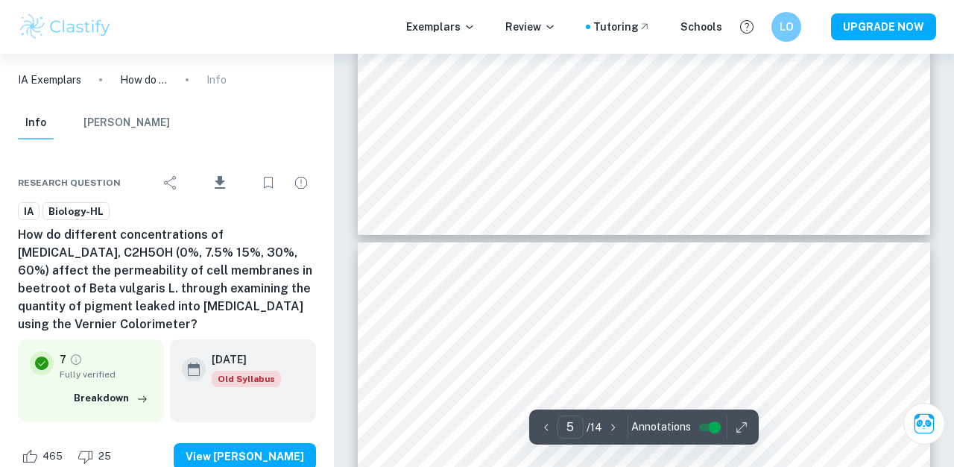
type input "6"
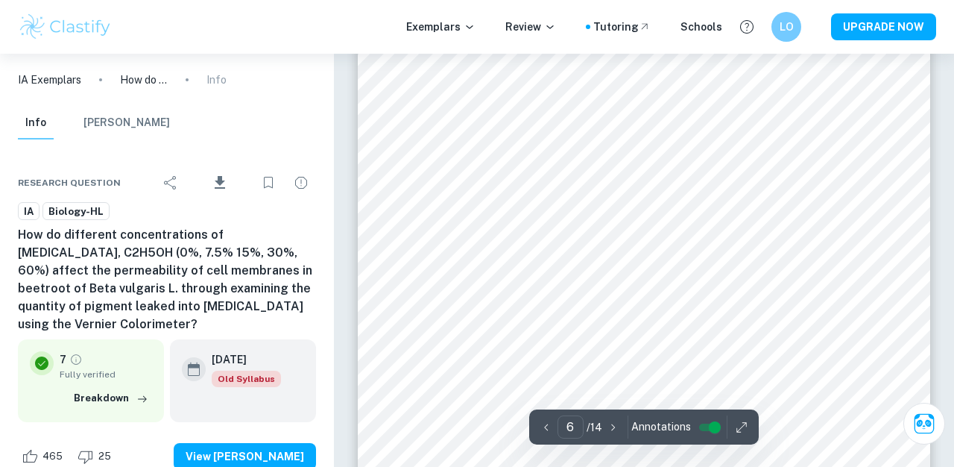
scroll to position [4104, 0]
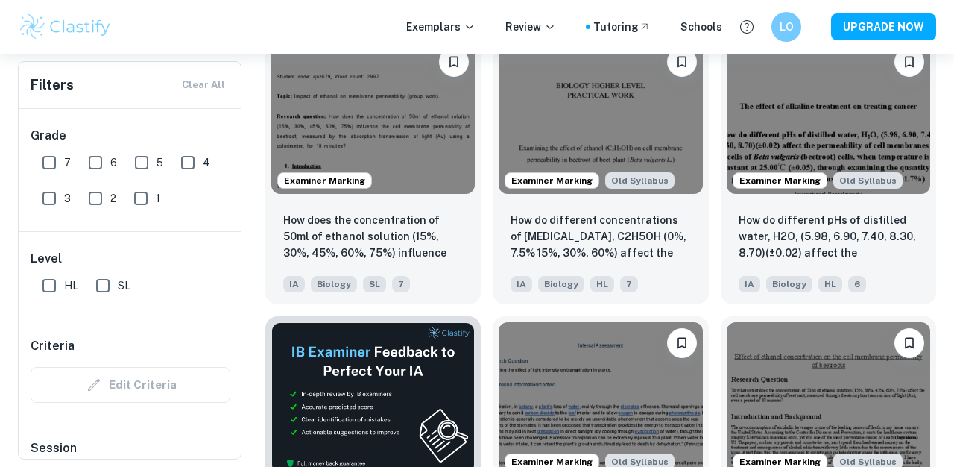
scroll to position [1917, 0]
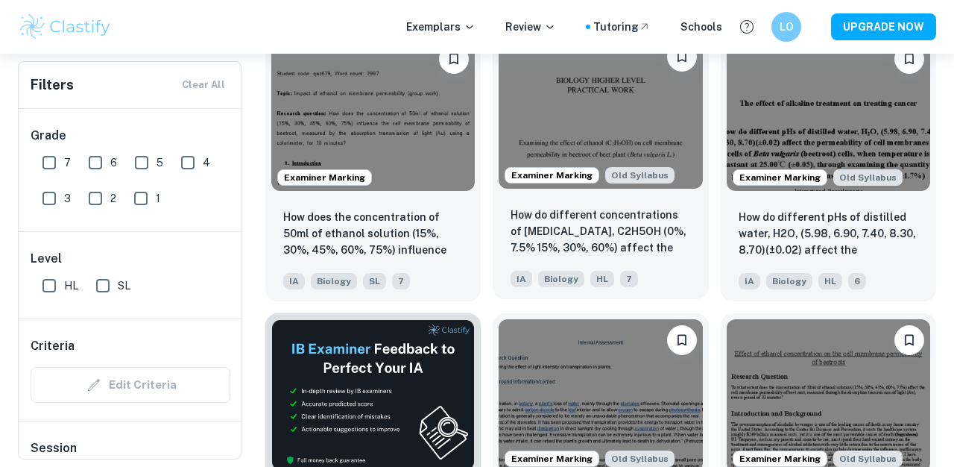
click at [582, 117] on img at bounding box center [600, 112] width 203 height 153
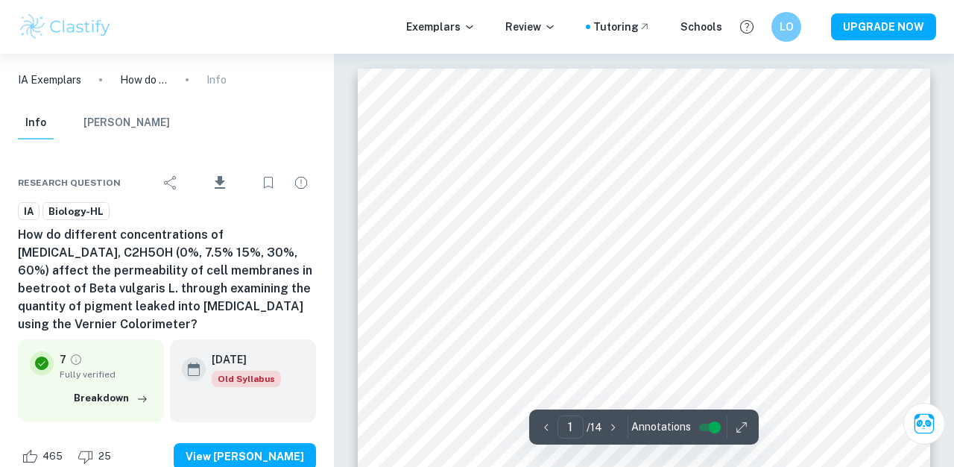
scroll to position [150, 0]
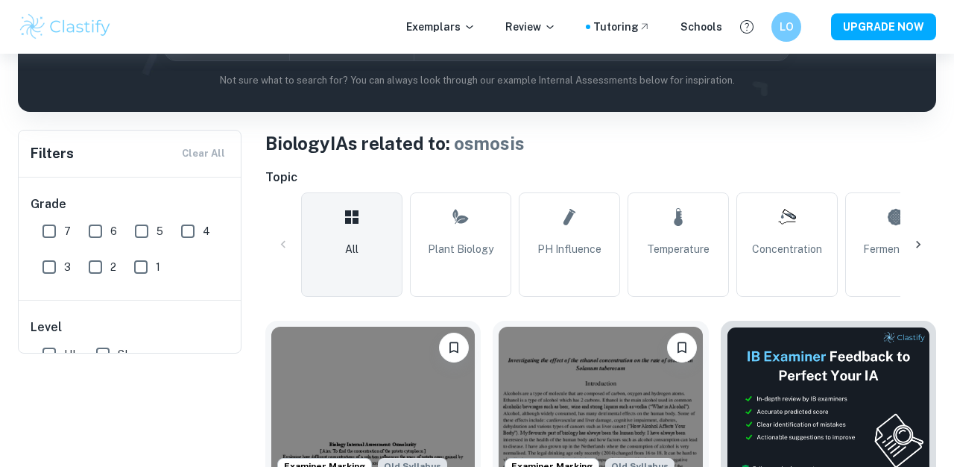
scroll to position [61, 0]
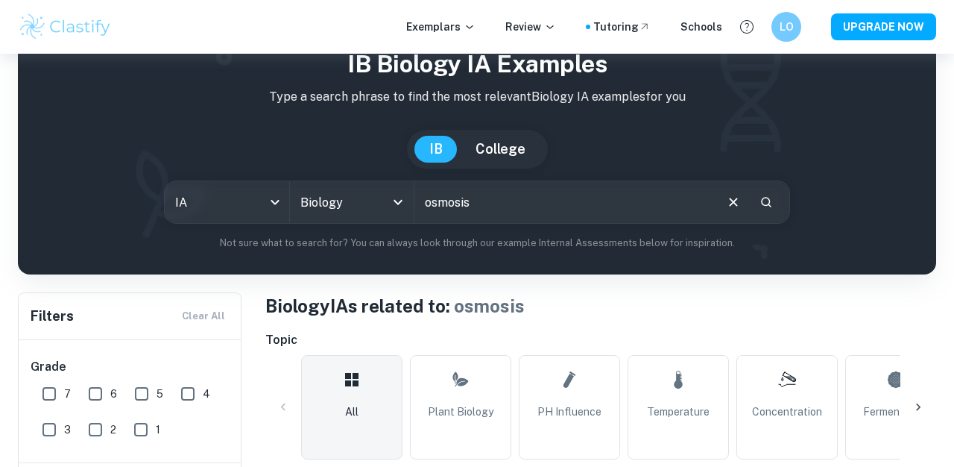
click at [511, 198] on input "osmosis" at bounding box center [563, 202] width 299 height 42
type input "rate"
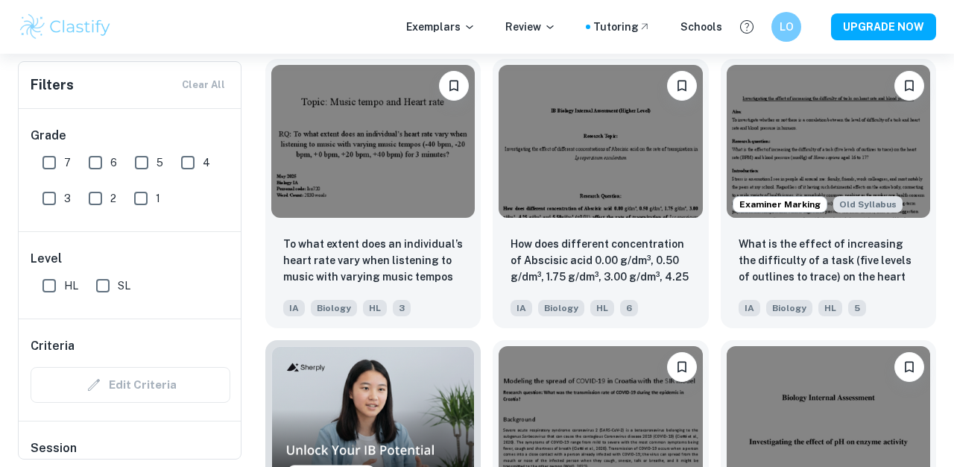
scroll to position [771, 0]
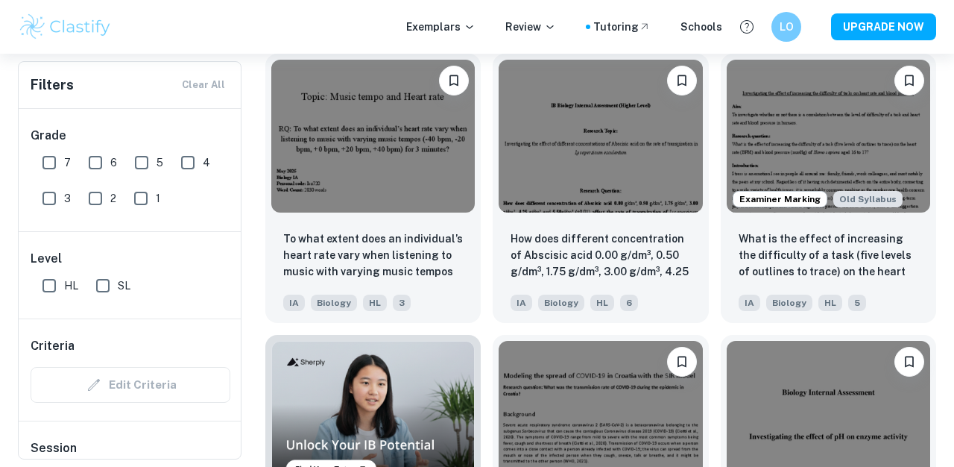
click at [482, 336] on div "Old Syllabus What was the transmission rate of COVID-19 during the epidemic in …" at bounding box center [594, 463] width 227 height 281
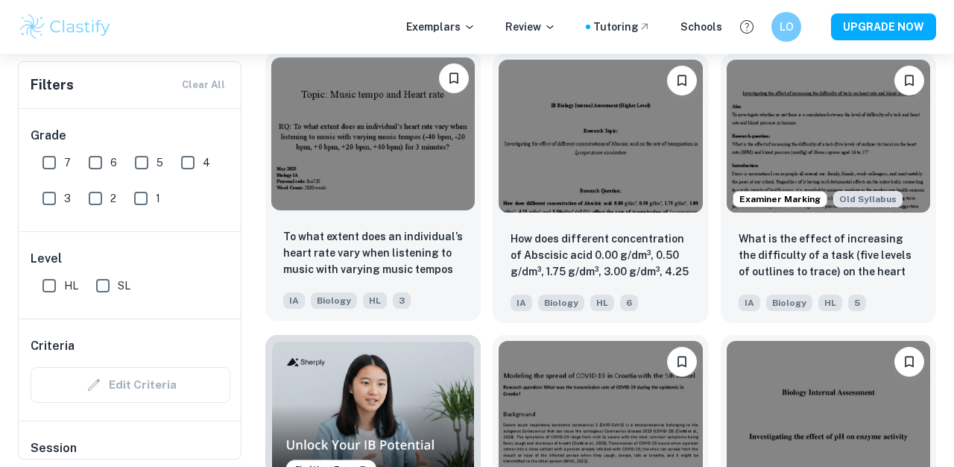
click at [379, 152] on img at bounding box center [372, 133] width 203 height 153
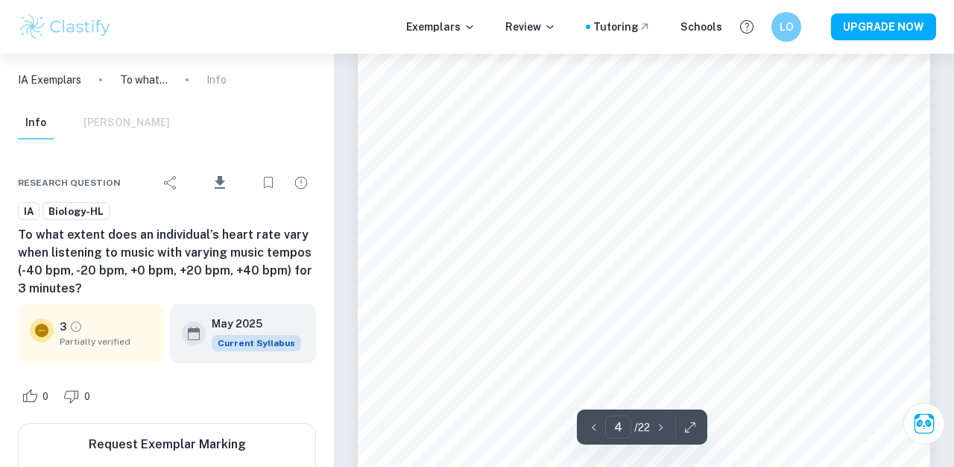
scroll to position [2749, 0]
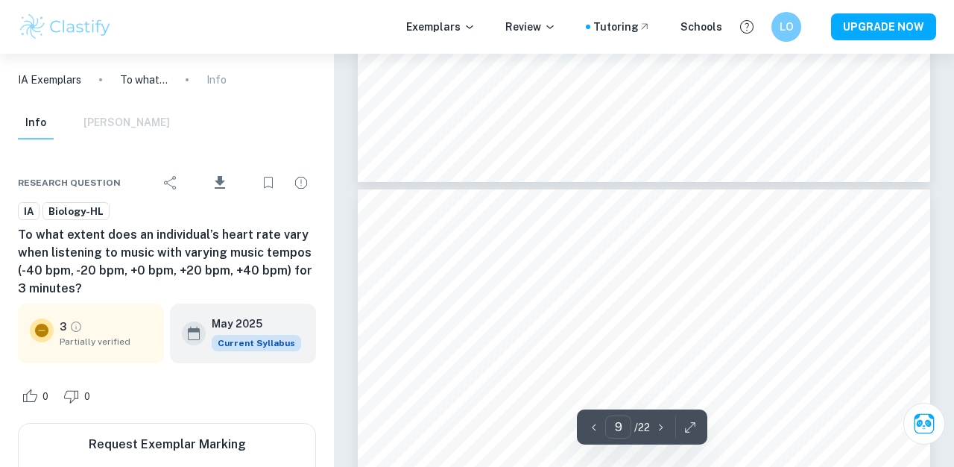
type input "10"
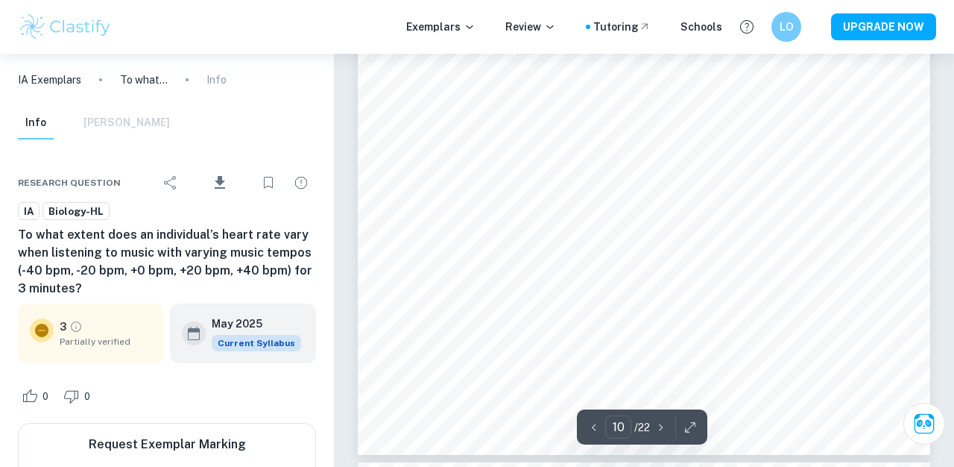
scroll to position [8043, 0]
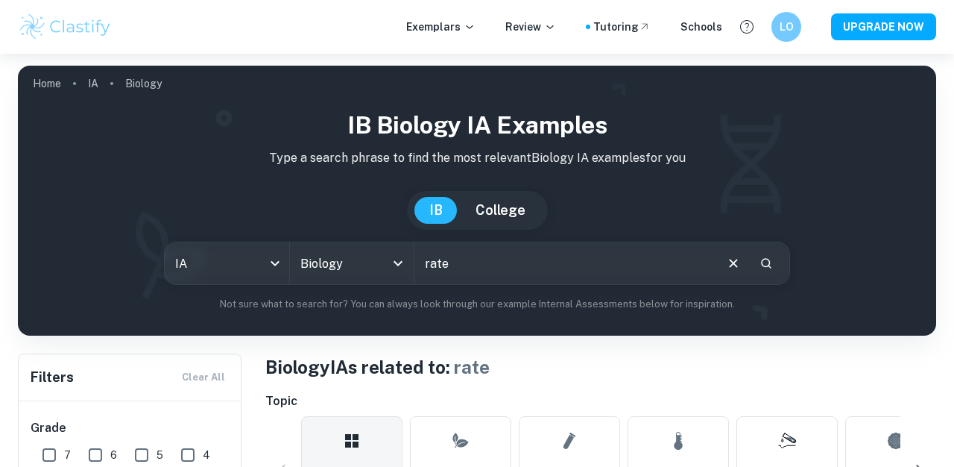
click at [515, 259] on input "rate" at bounding box center [563, 263] width 299 height 42
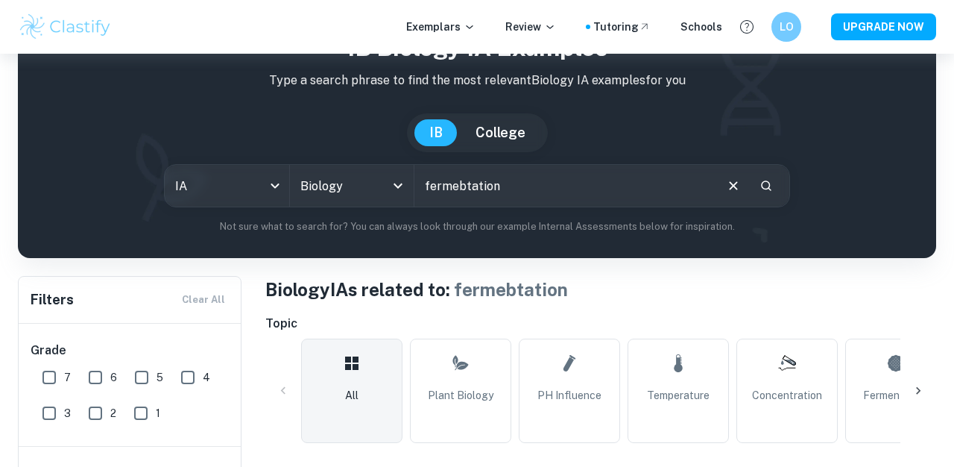
click at [464, 193] on input "fermebtation" at bounding box center [563, 186] width 299 height 42
type input "fermentation"
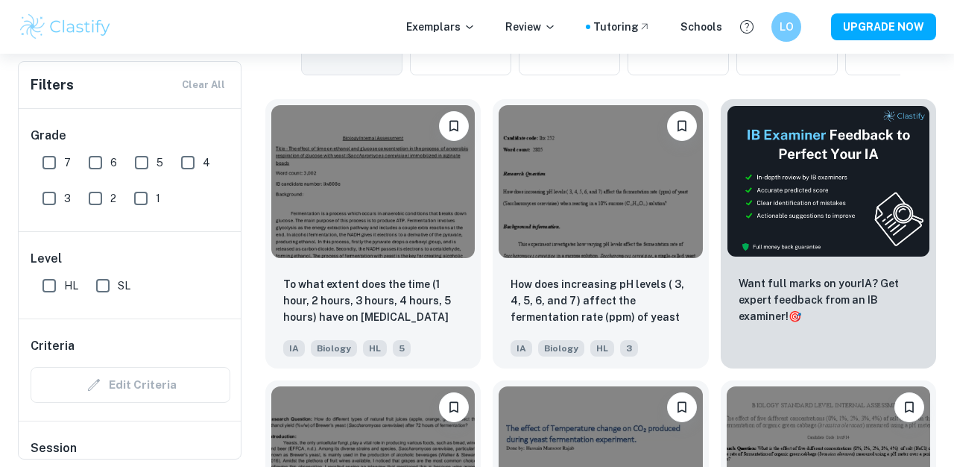
scroll to position [444, 0]
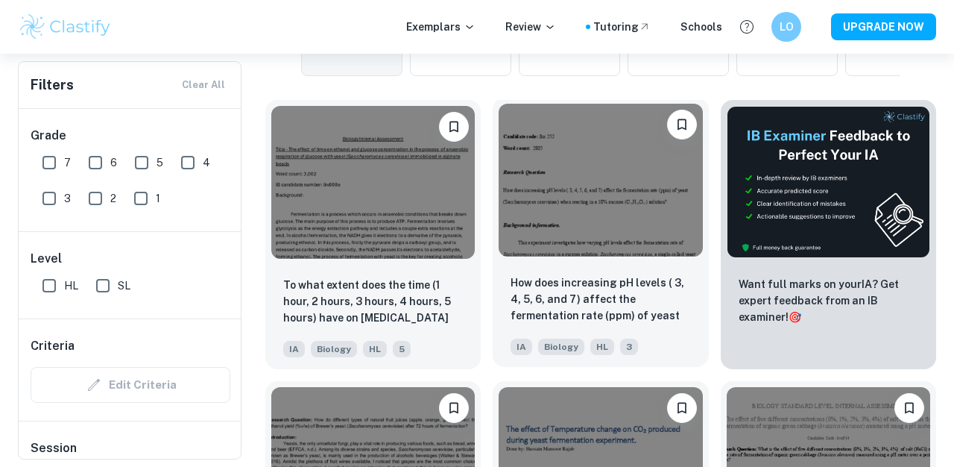
click at [569, 184] on img at bounding box center [600, 180] width 203 height 153
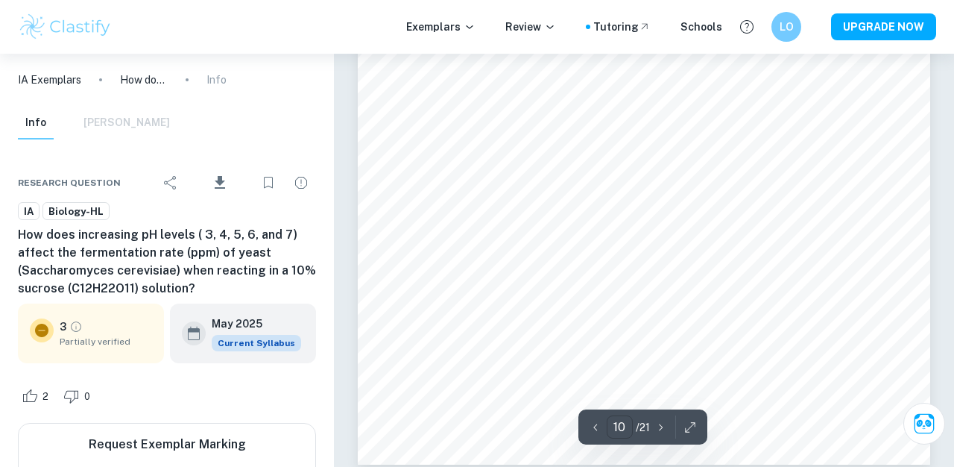
scroll to position [7367, 0]
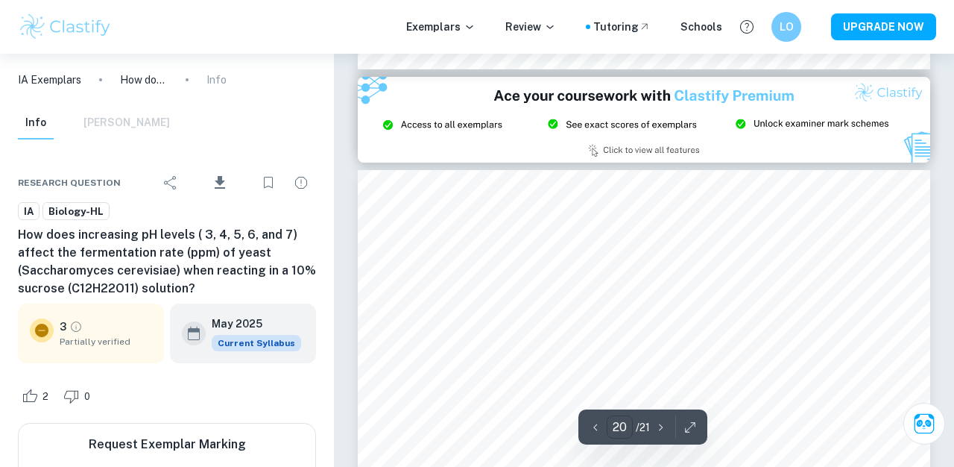
type input "21"
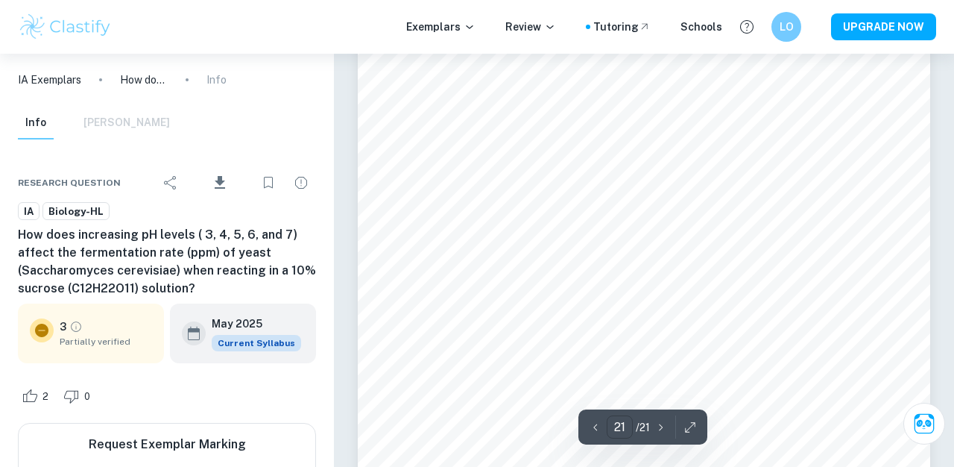
scroll to position [15581, 0]
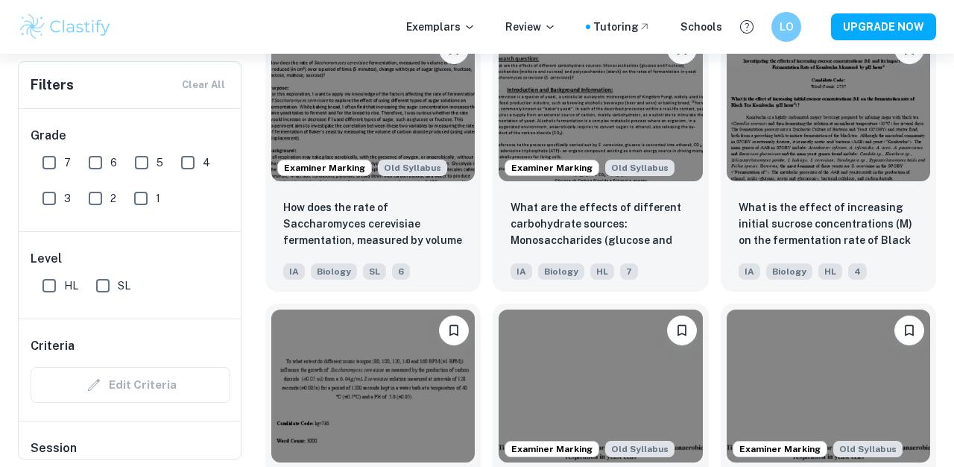
scroll to position [1367, 0]
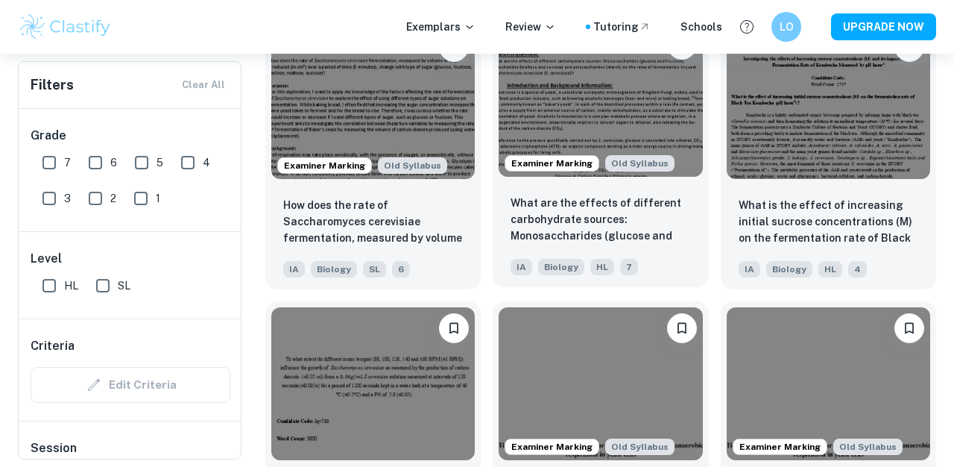
click at [564, 107] on img at bounding box center [600, 100] width 203 height 153
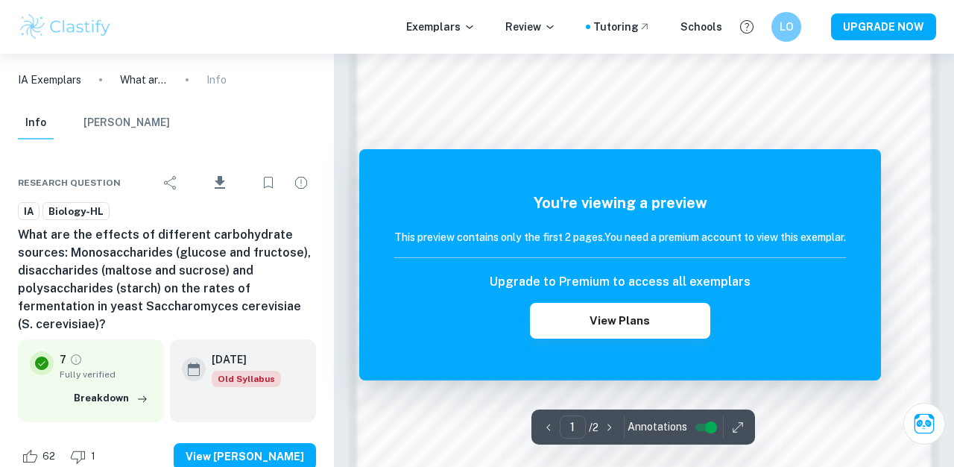
scroll to position [1031, 0]
